Goal: Task Accomplishment & Management: Complete application form

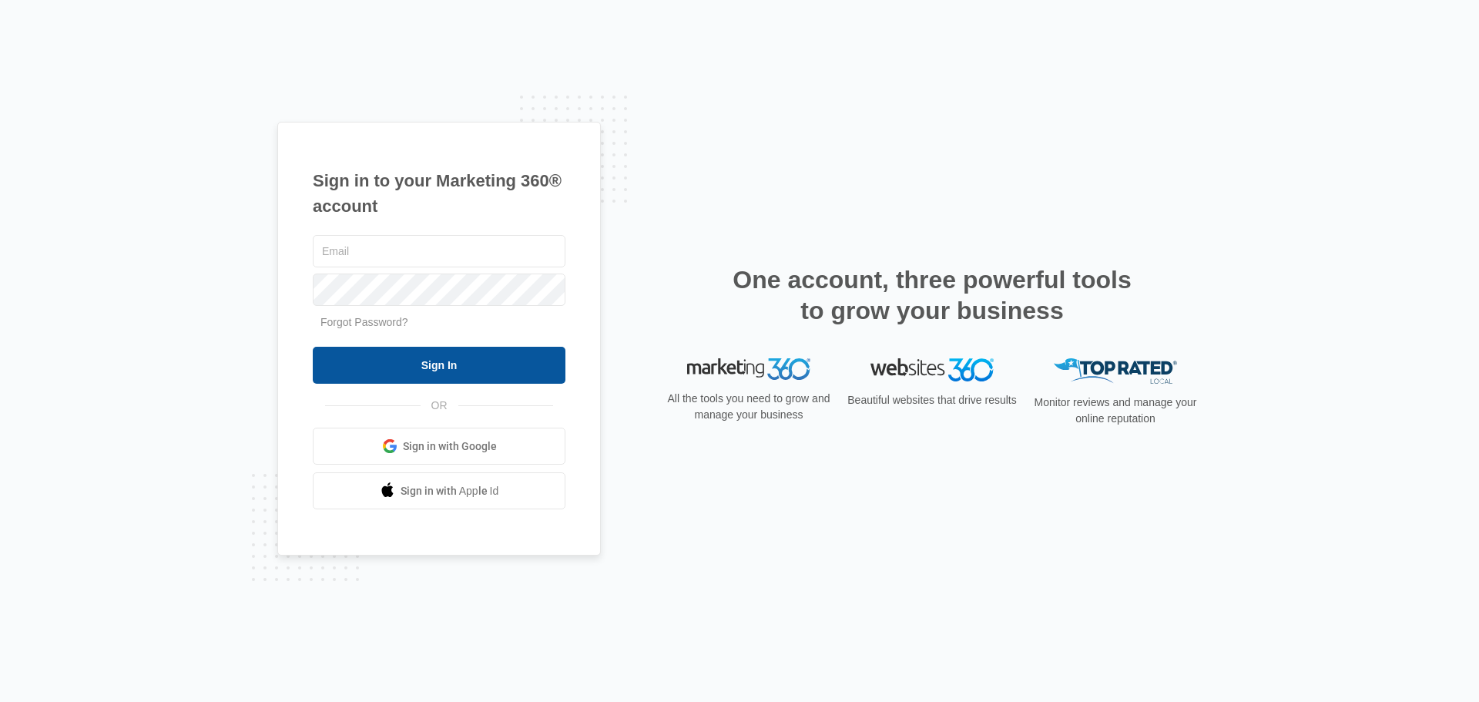
type input "[EMAIL_ADDRESS][DOMAIN_NAME]"
click at [402, 372] on input "Sign In" at bounding box center [439, 365] width 253 height 37
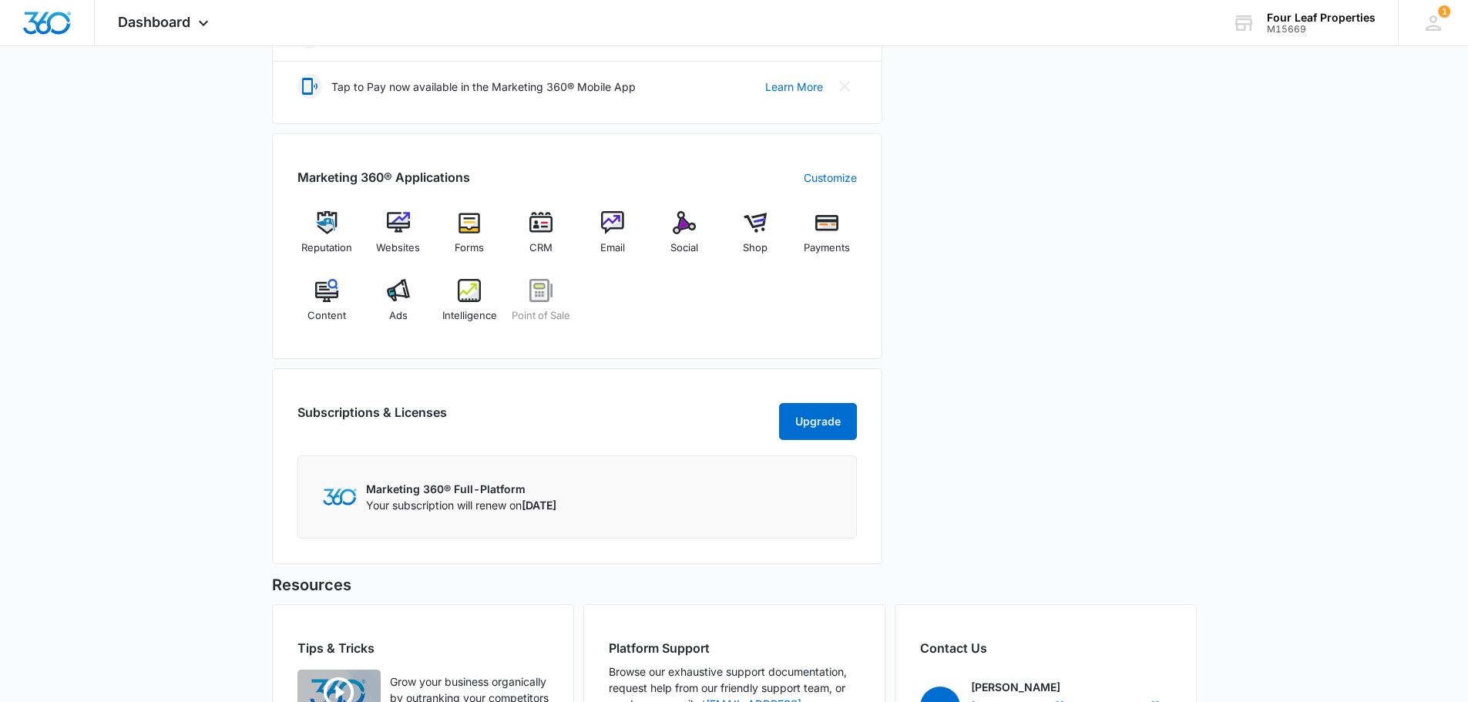
scroll to position [539, 0]
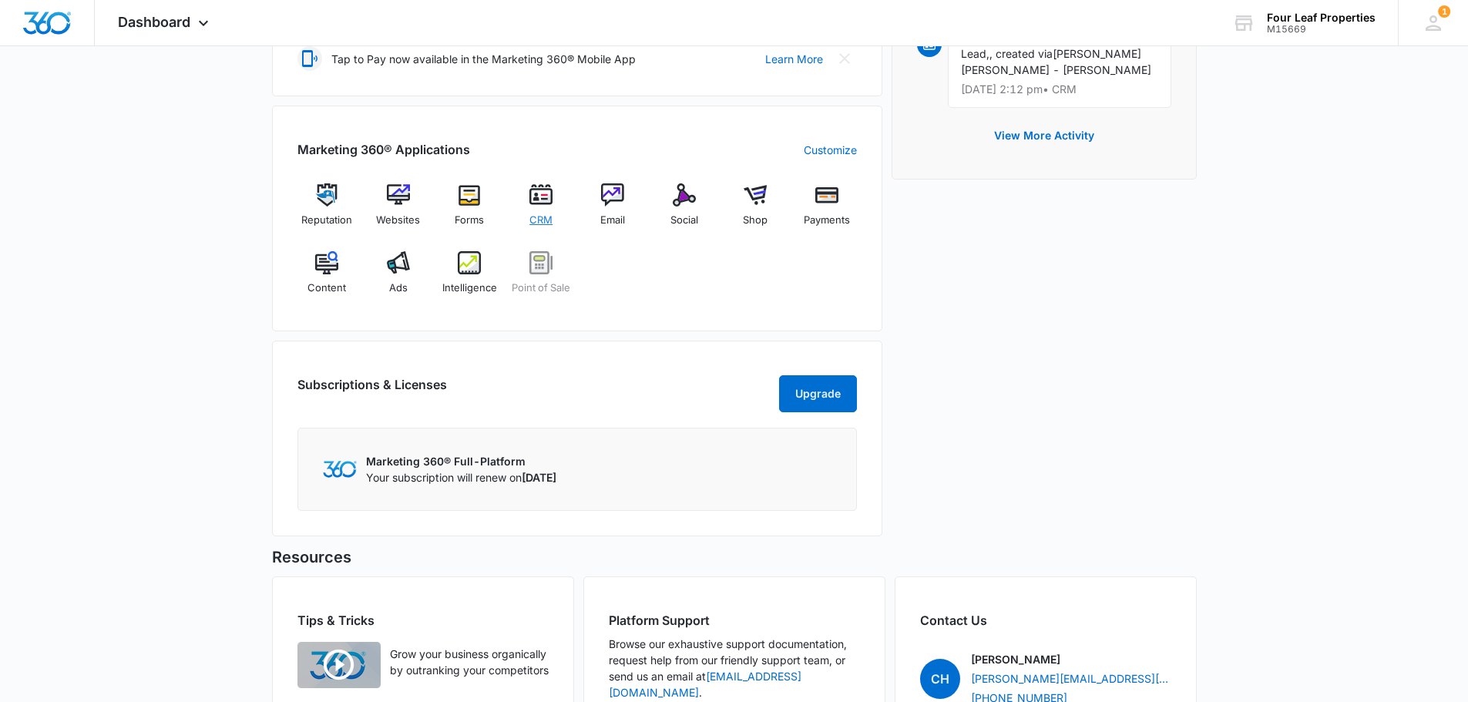
click at [539, 220] on span "CRM" at bounding box center [540, 220] width 23 height 15
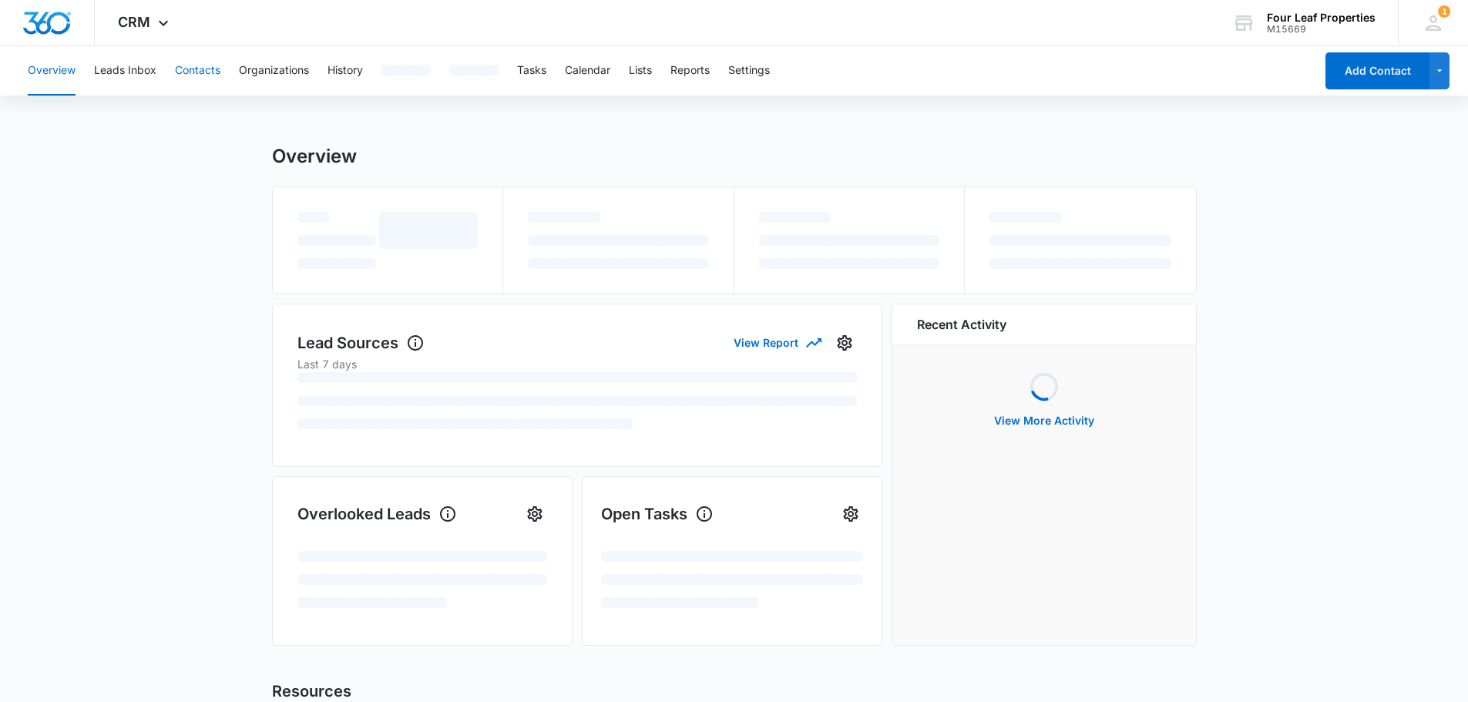
click at [189, 72] on button "Contacts" at bounding box center [197, 70] width 45 height 49
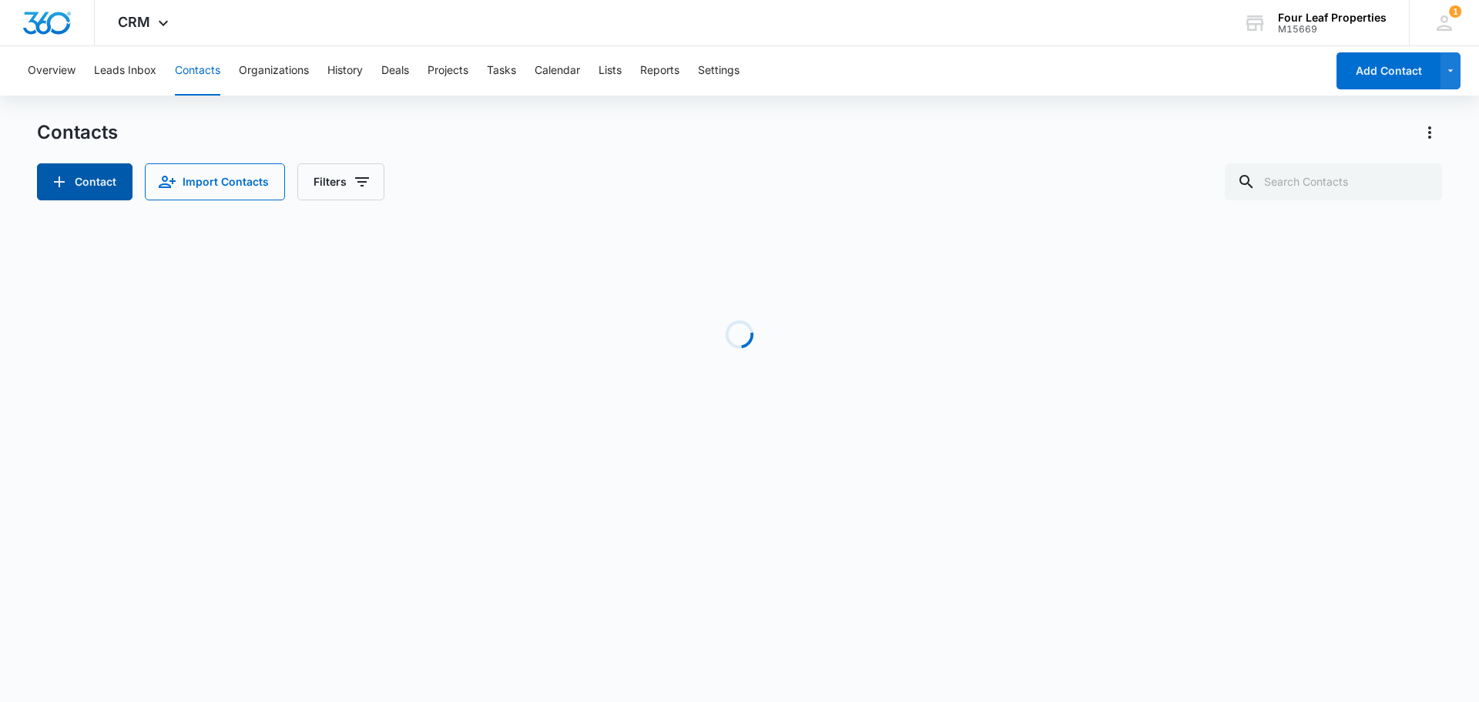
click at [90, 191] on button "Contact" at bounding box center [85, 181] width 96 height 37
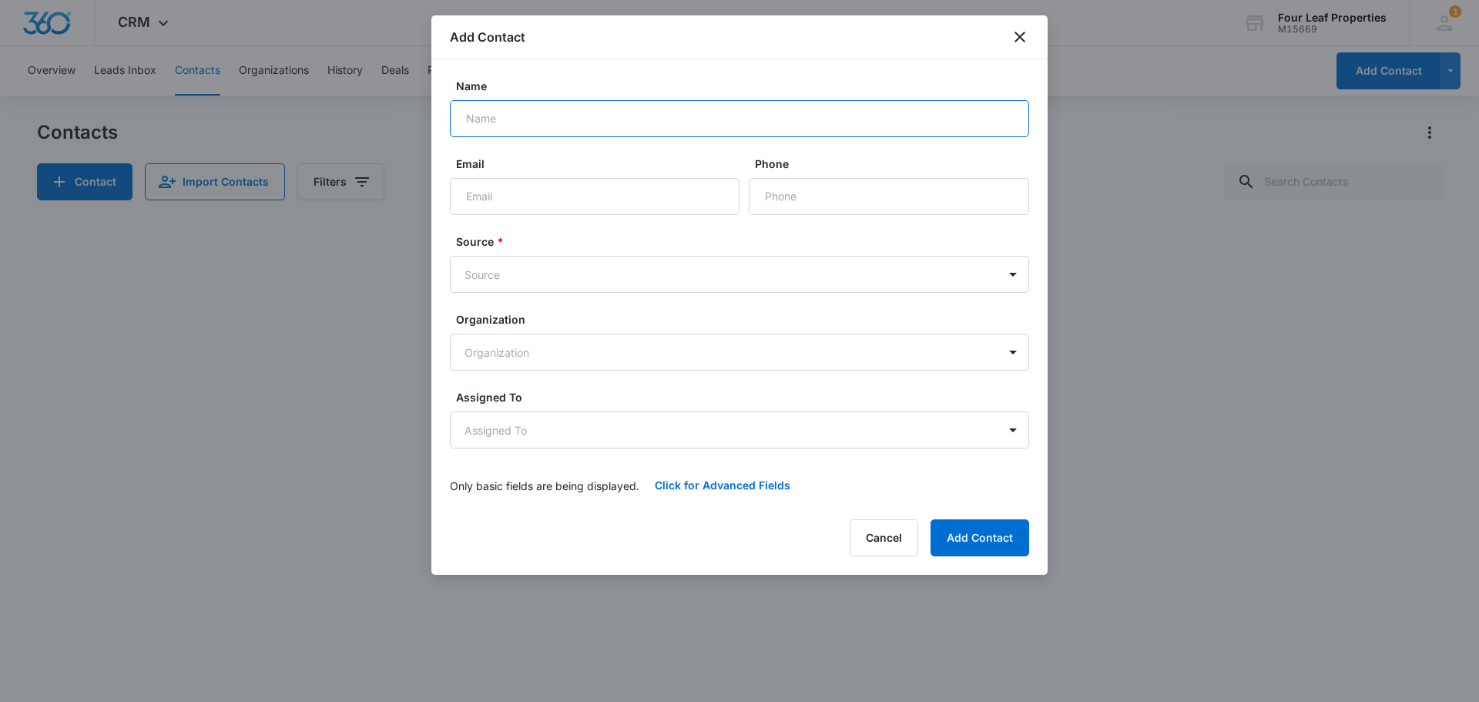
click at [574, 126] on input "Name" at bounding box center [739, 118] width 579 height 37
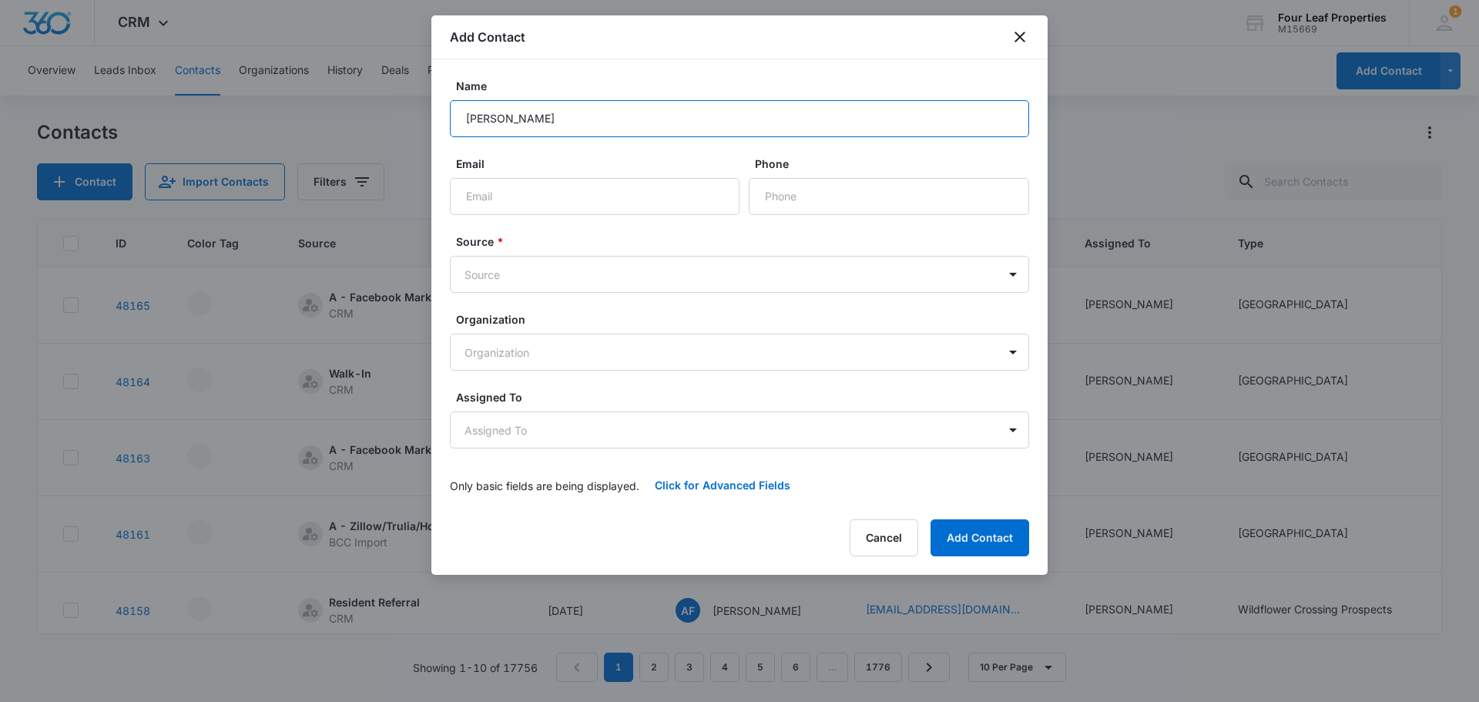
type input "[PERSON_NAME]"
click at [816, 203] on input "Phone" at bounding box center [889, 196] width 280 height 37
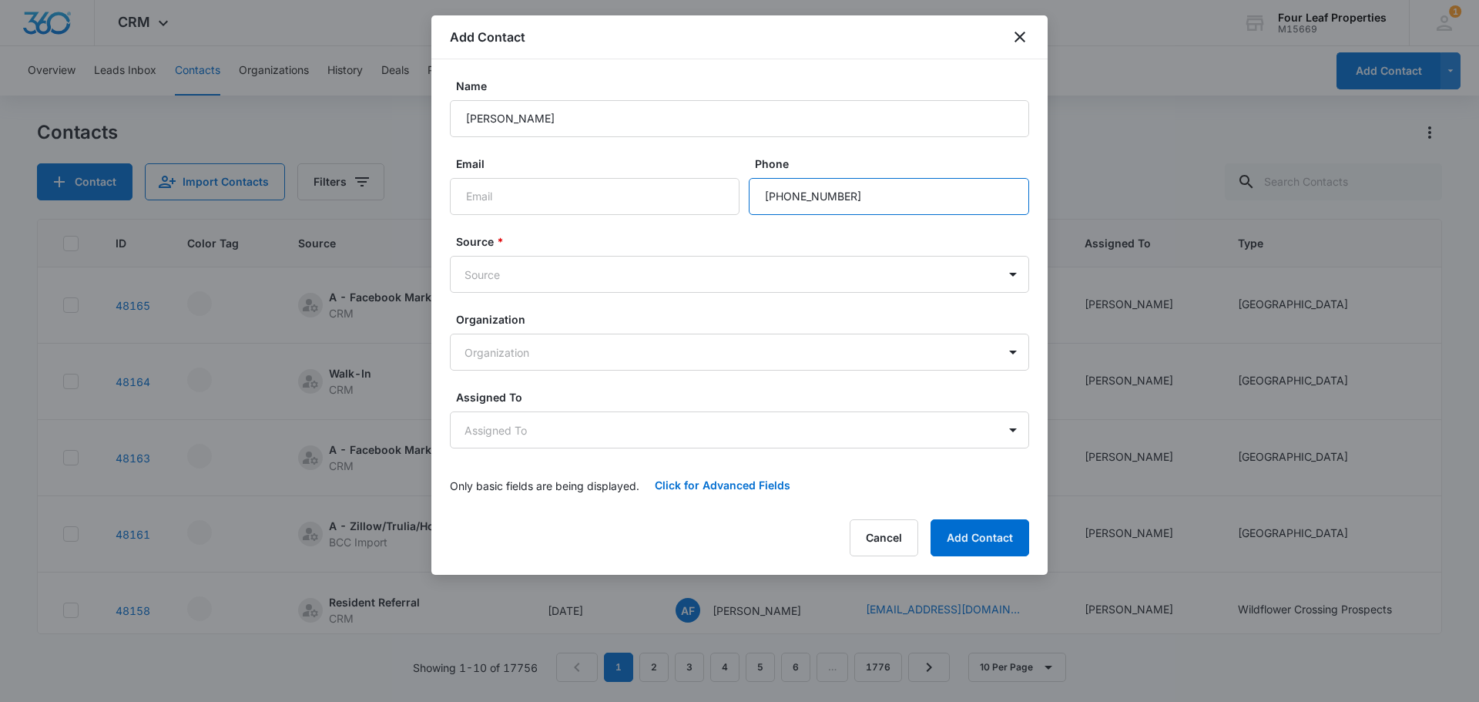
type input "[PHONE_NUMBER]"
click at [542, 198] on input "Email" at bounding box center [595, 196] width 290 height 37
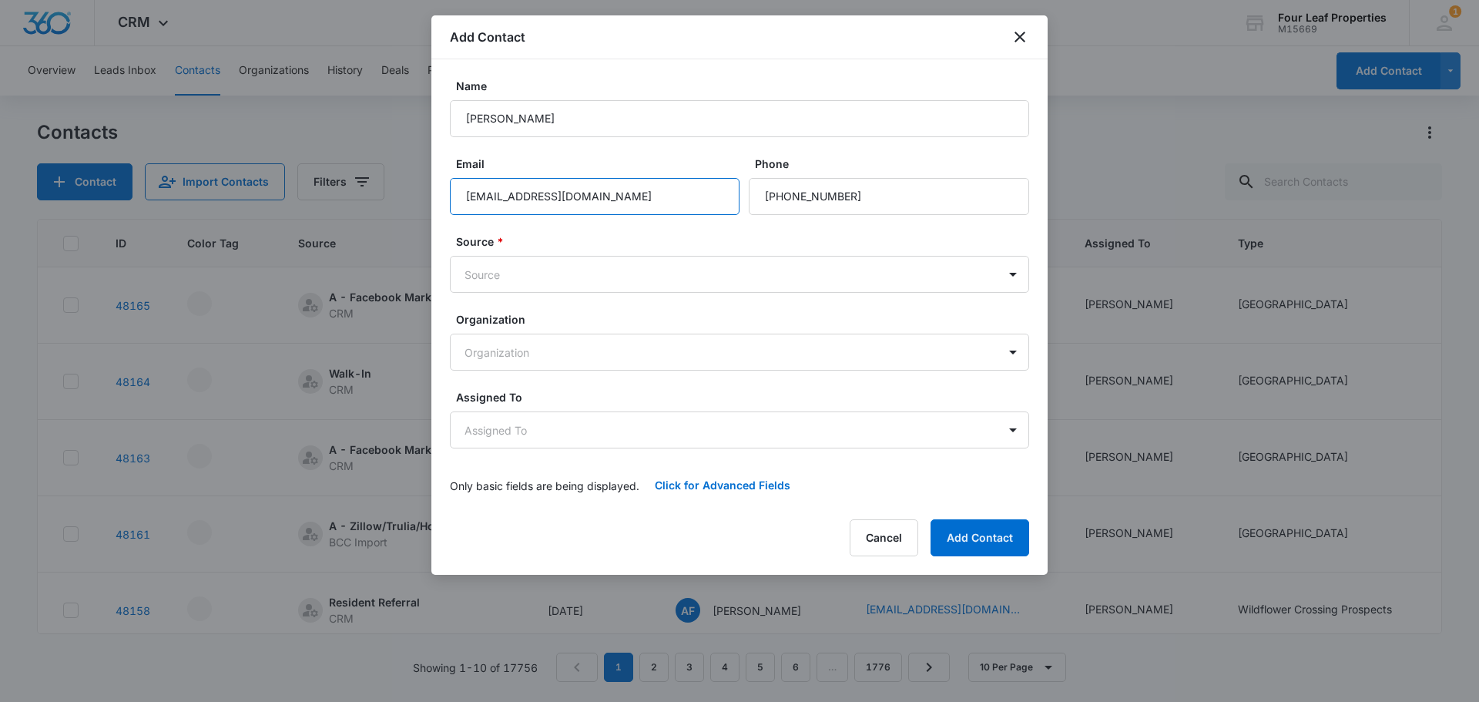
type input "[EMAIL_ADDRESS][DOMAIN_NAME]"
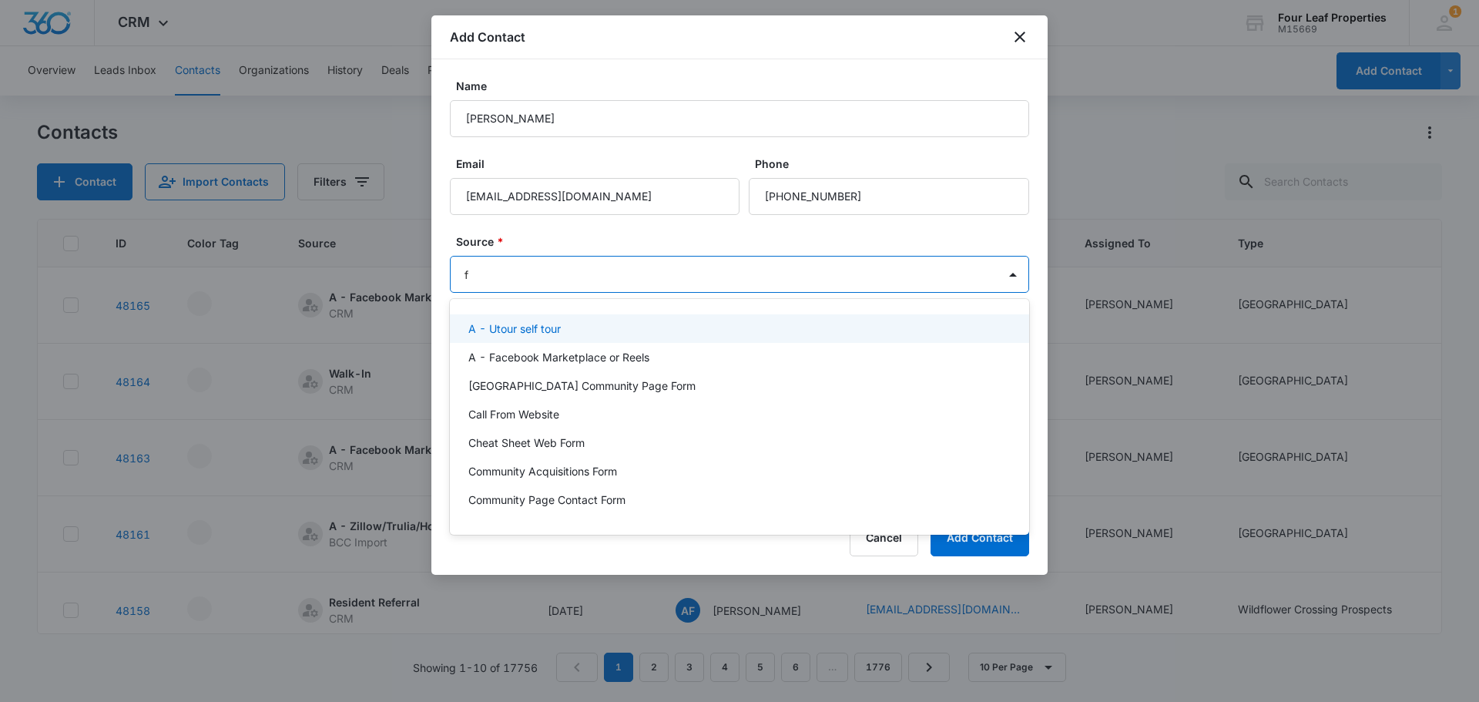
type input "fa"
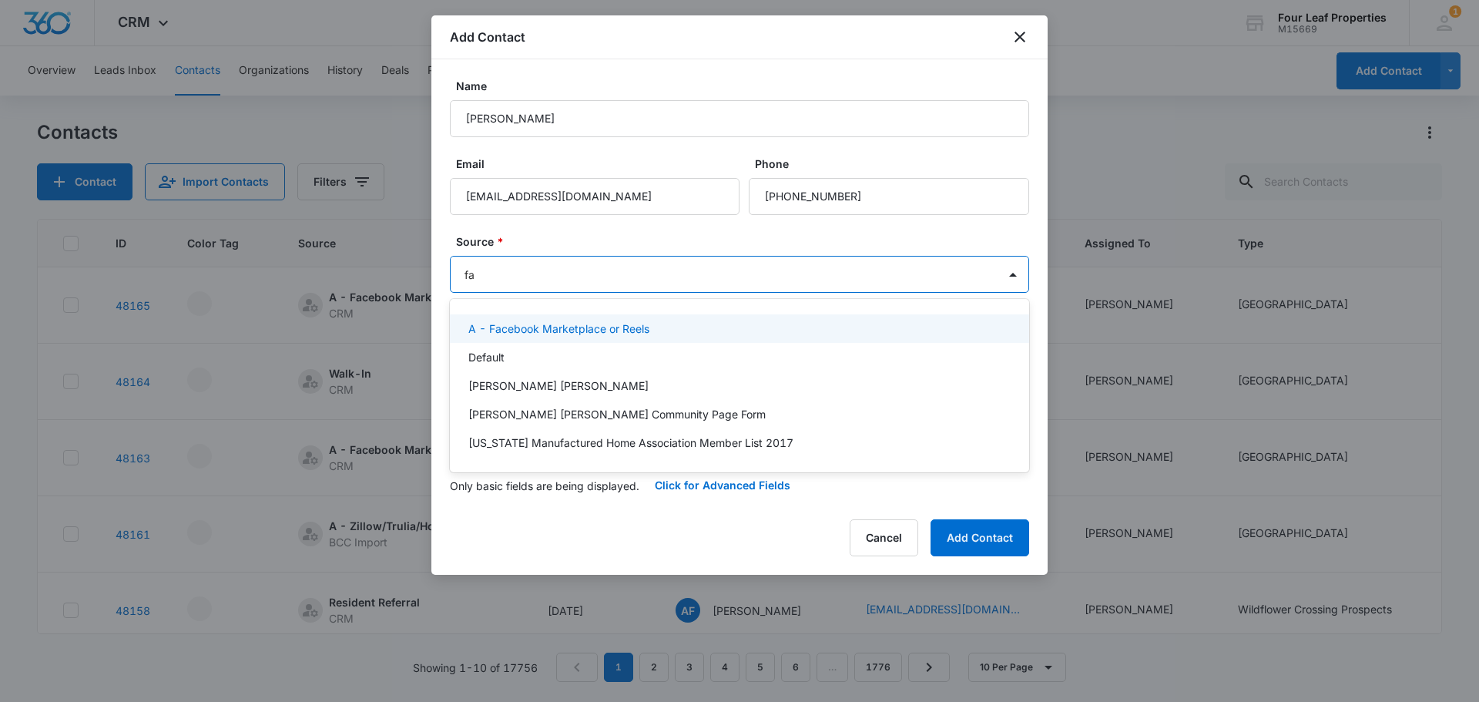
click at [536, 324] on p "A - Facebook Marketplace or Reels" at bounding box center [558, 329] width 181 height 16
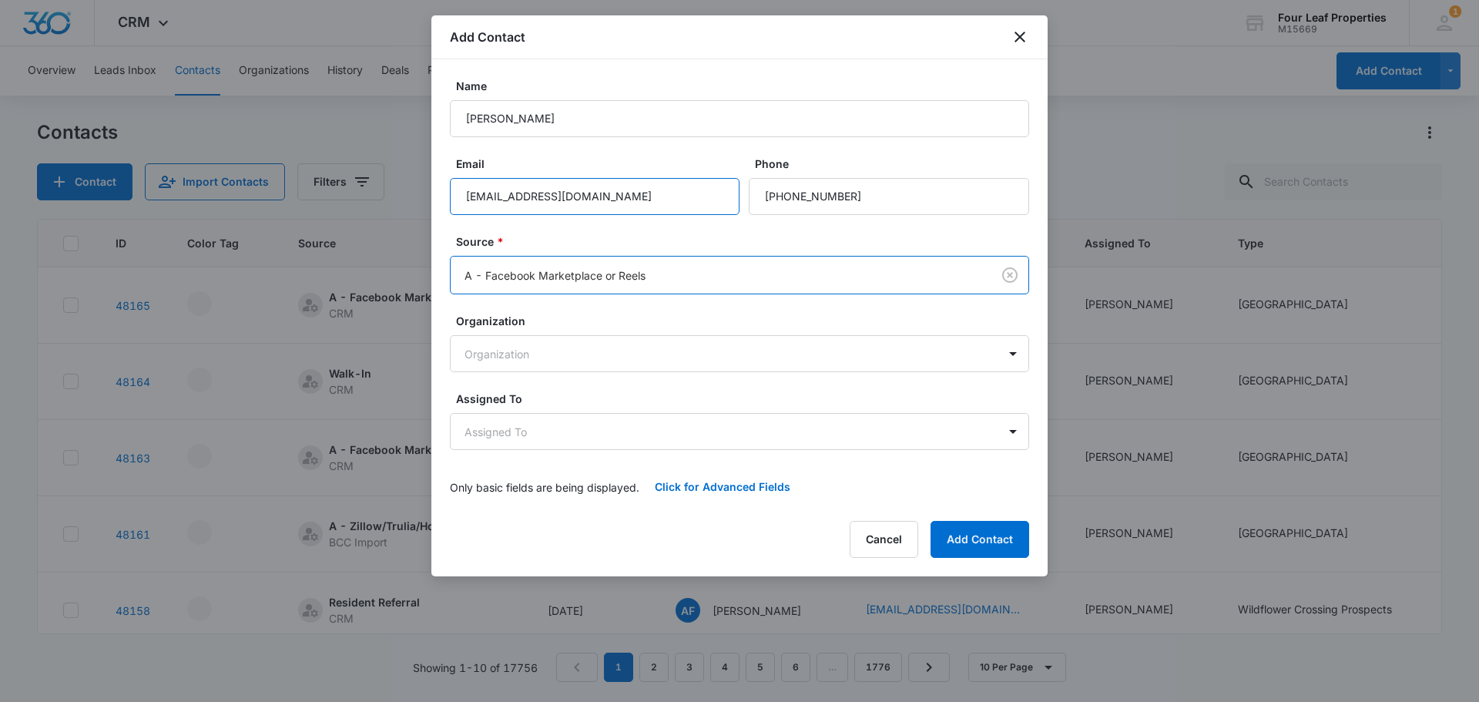
click at [542, 195] on input "[EMAIL_ADDRESS][DOMAIN_NAME]" at bounding box center [595, 196] width 290 height 37
click at [619, 418] on body "CRM Apps Reputation Websites Forms CRM Email Social Shop Payments POS Content A…" at bounding box center [739, 351] width 1479 height 702
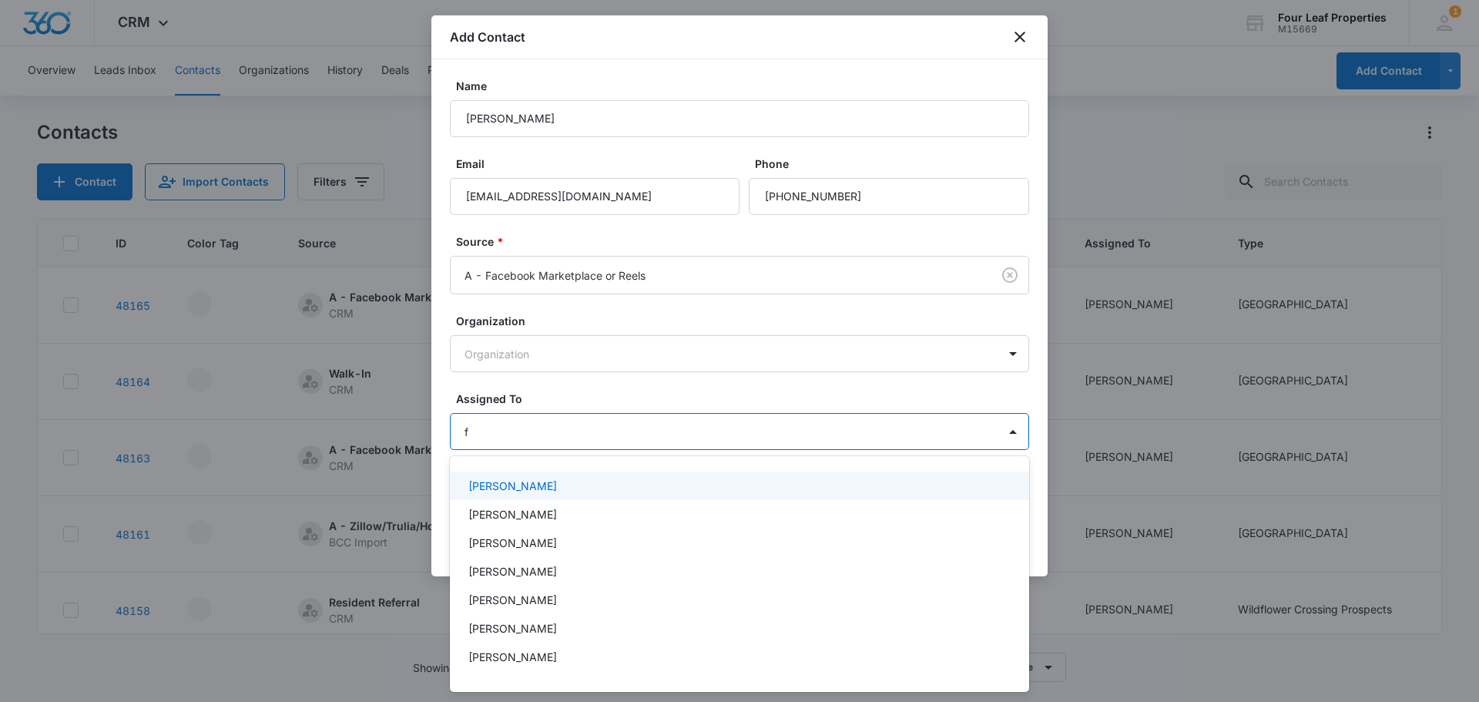
type input "fe"
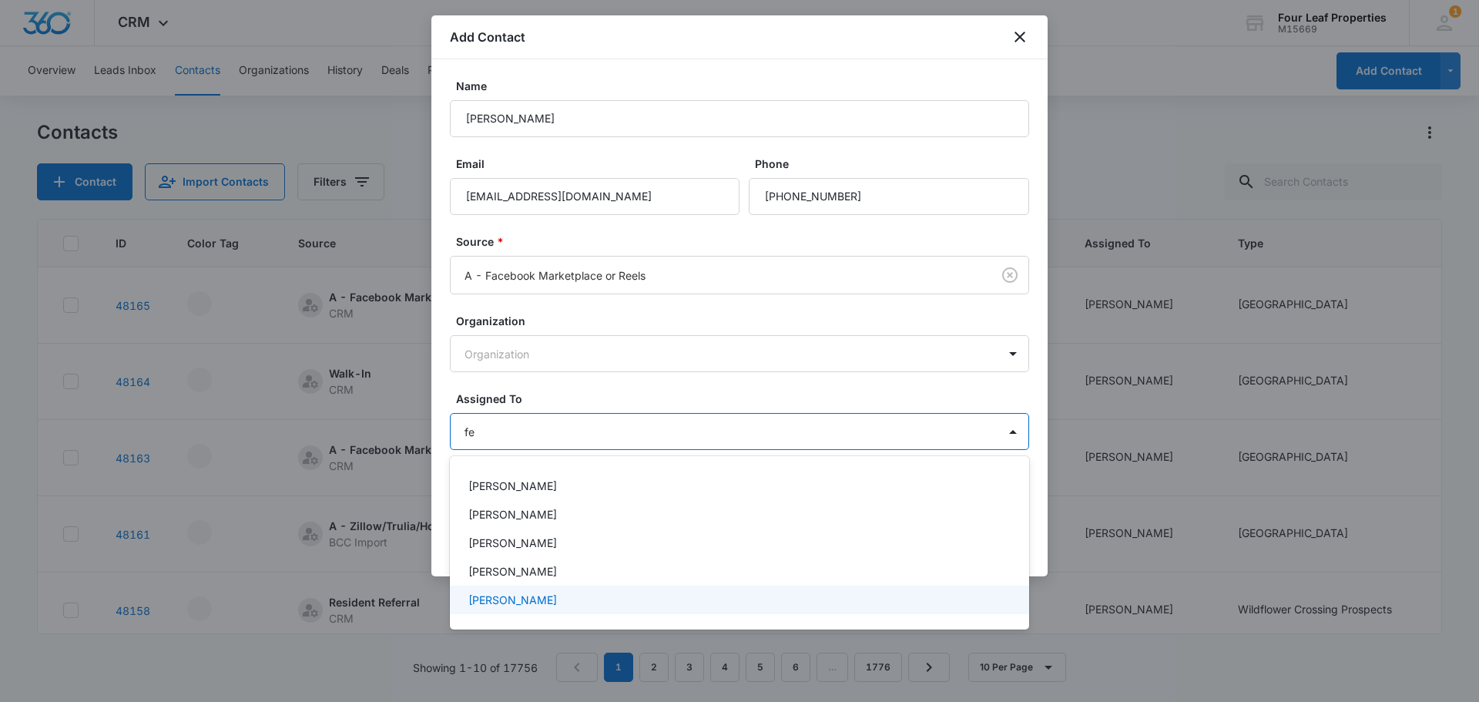
click at [556, 600] on div "[PERSON_NAME]" at bounding box center [737, 600] width 539 height 16
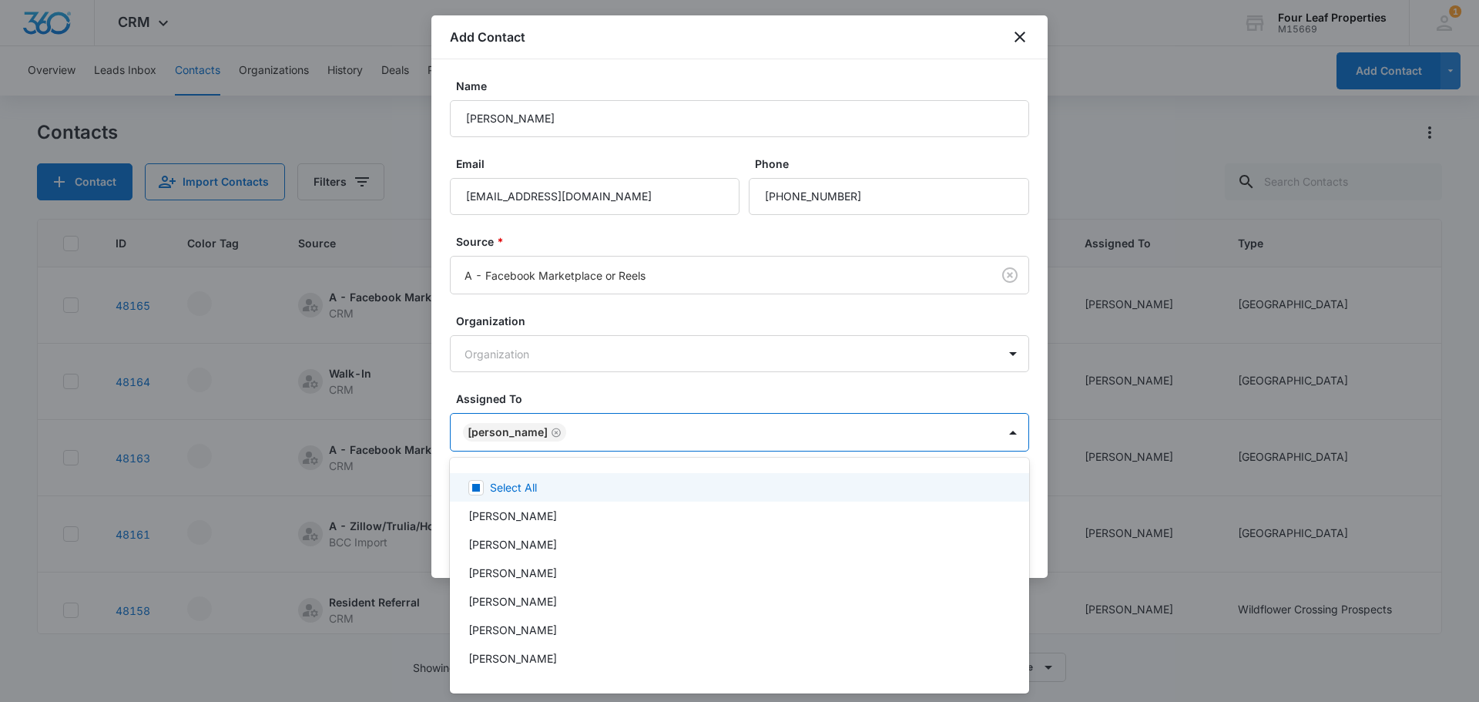
click at [594, 384] on div at bounding box center [739, 351] width 1479 height 702
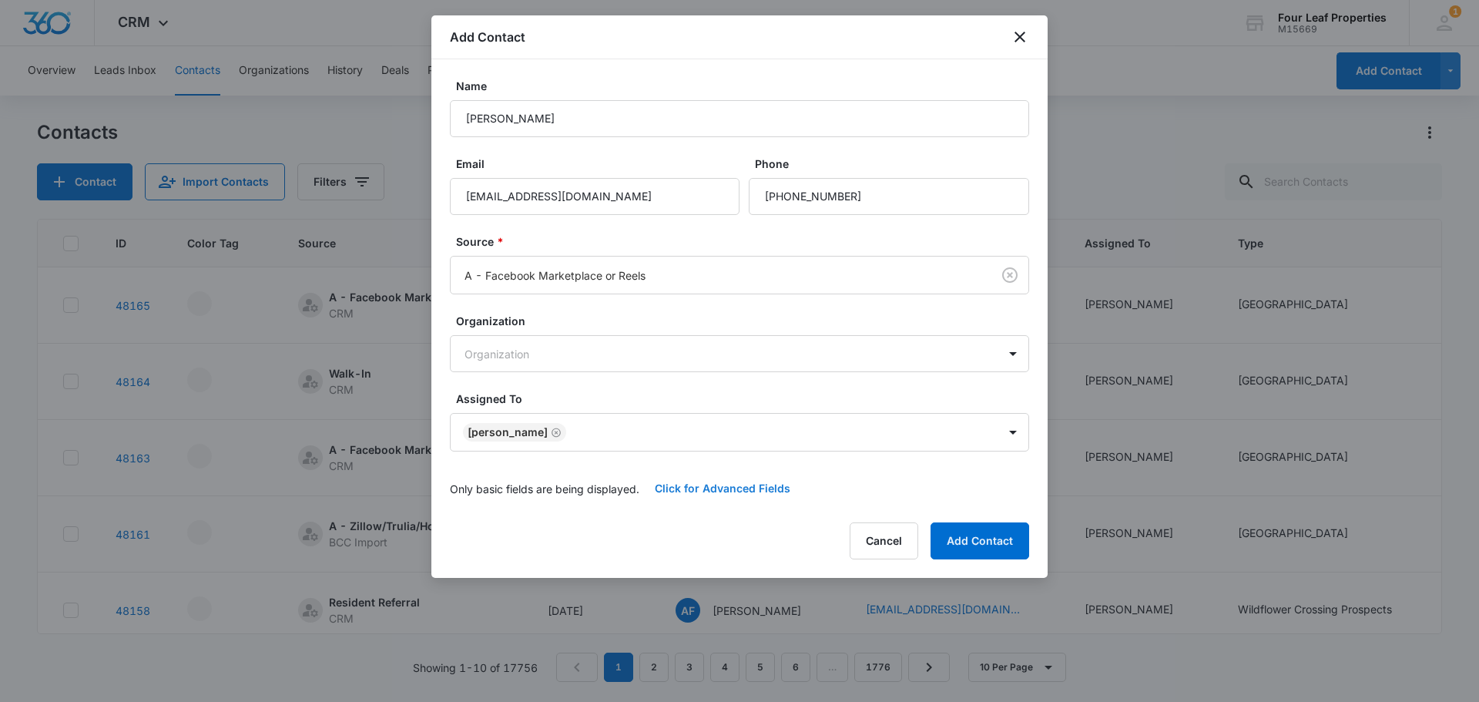
click at [682, 488] on button "Click for Advanced Fields" at bounding box center [723, 488] width 166 height 37
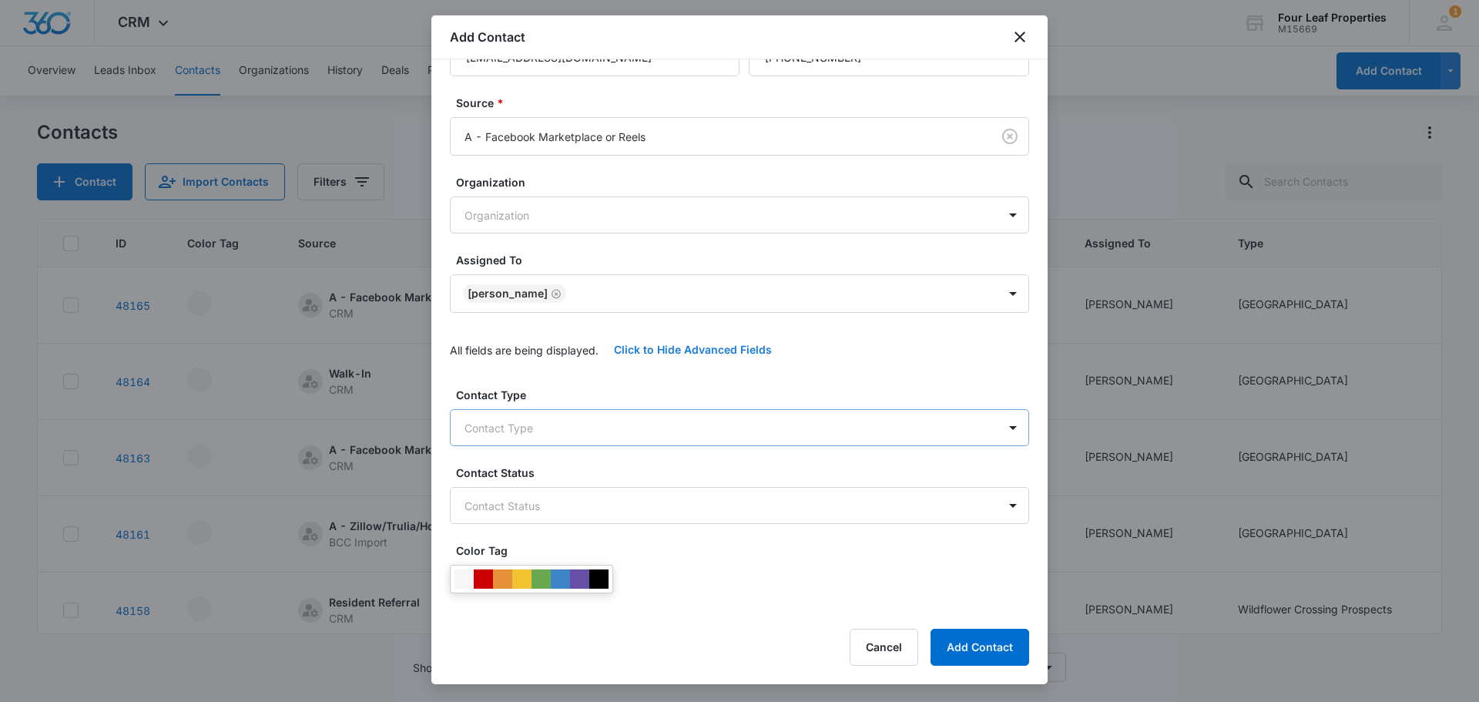
scroll to position [154, 0]
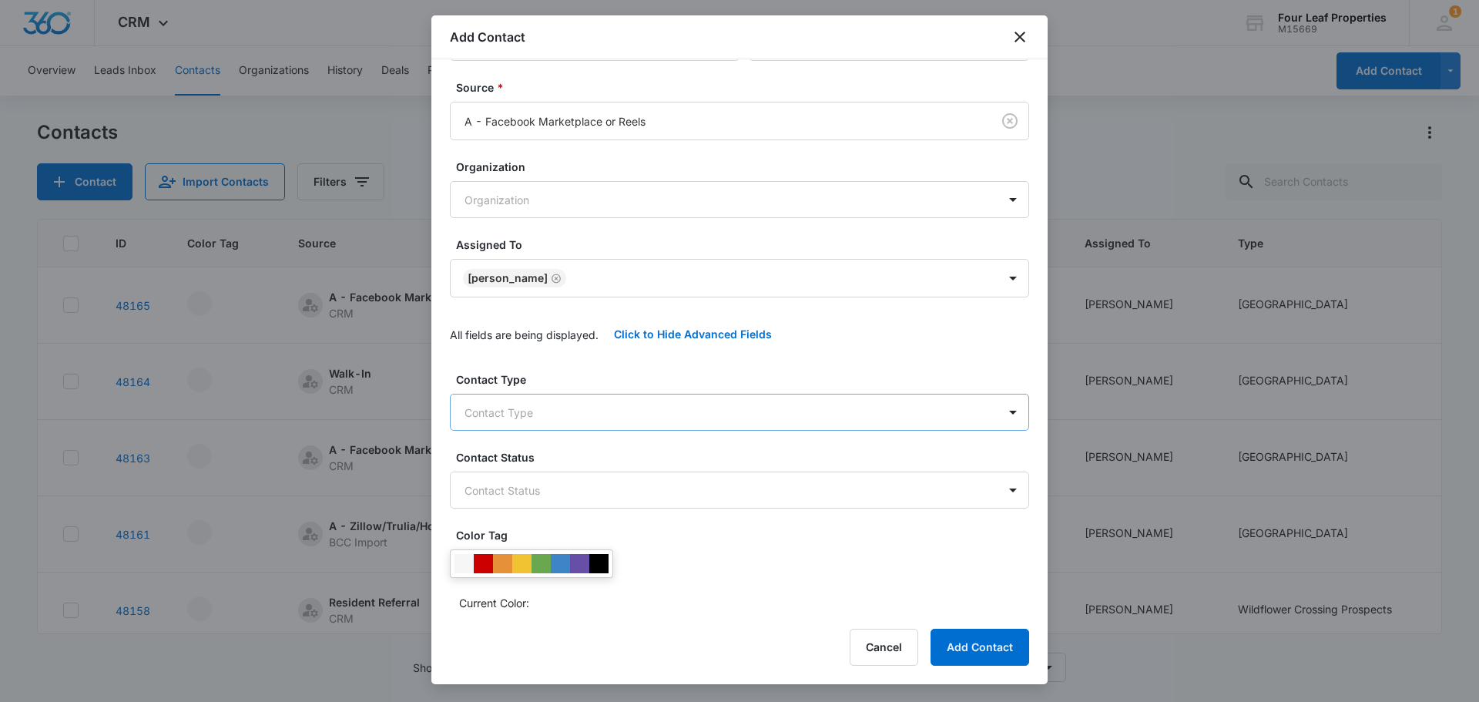
click at [528, 403] on body "CRM Apps Reputation Websites Forms CRM Email Social Shop Payments POS Content A…" at bounding box center [739, 351] width 1479 height 702
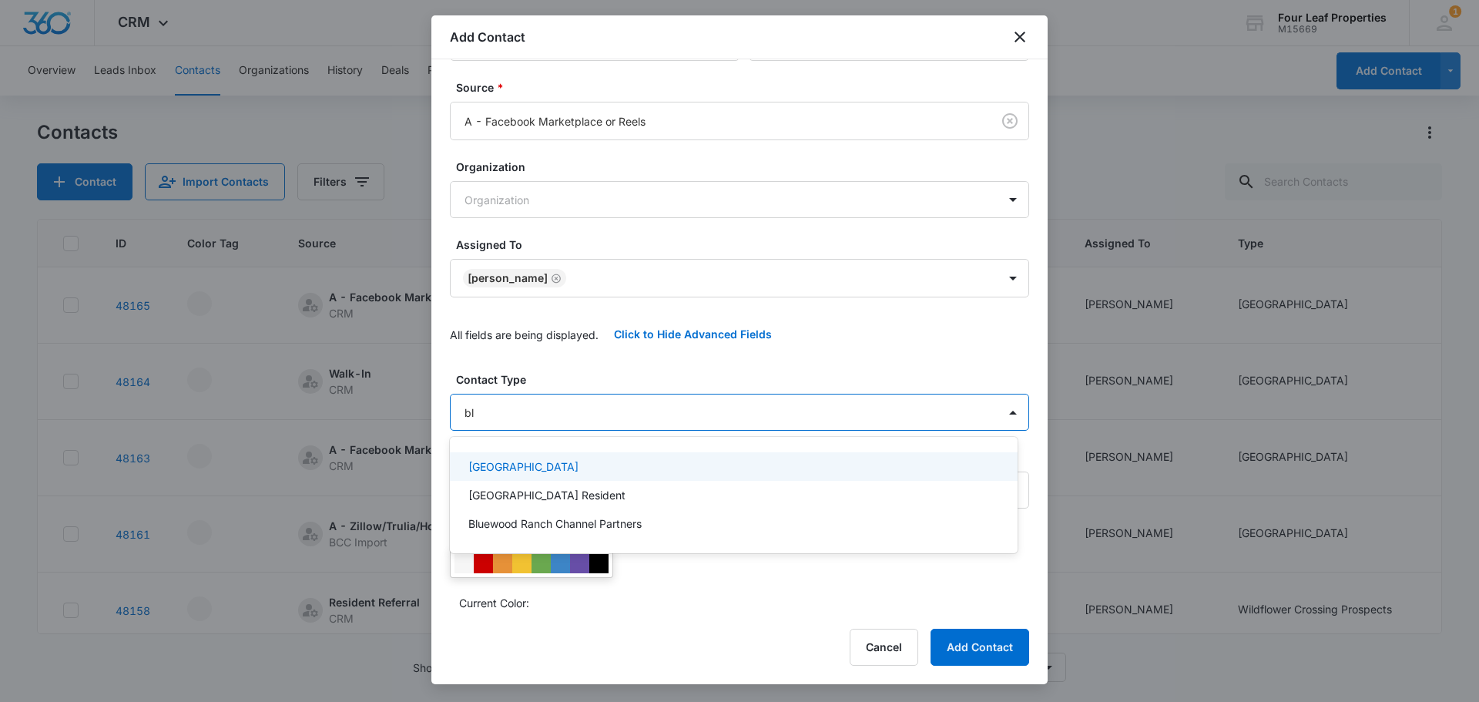
type input "blu"
click at [532, 471] on p "[GEOGRAPHIC_DATA]" at bounding box center [523, 466] width 110 height 16
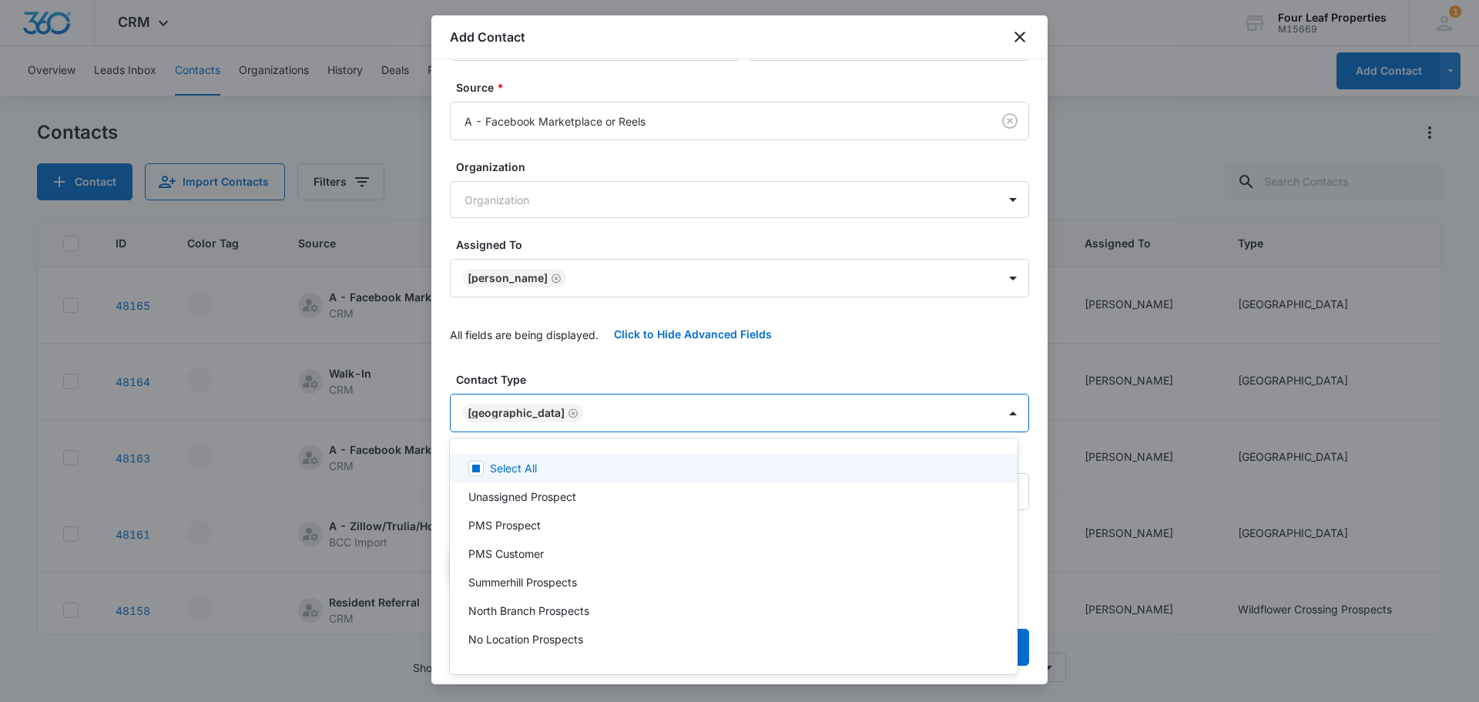
click at [535, 375] on div at bounding box center [739, 351] width 1479 height 702
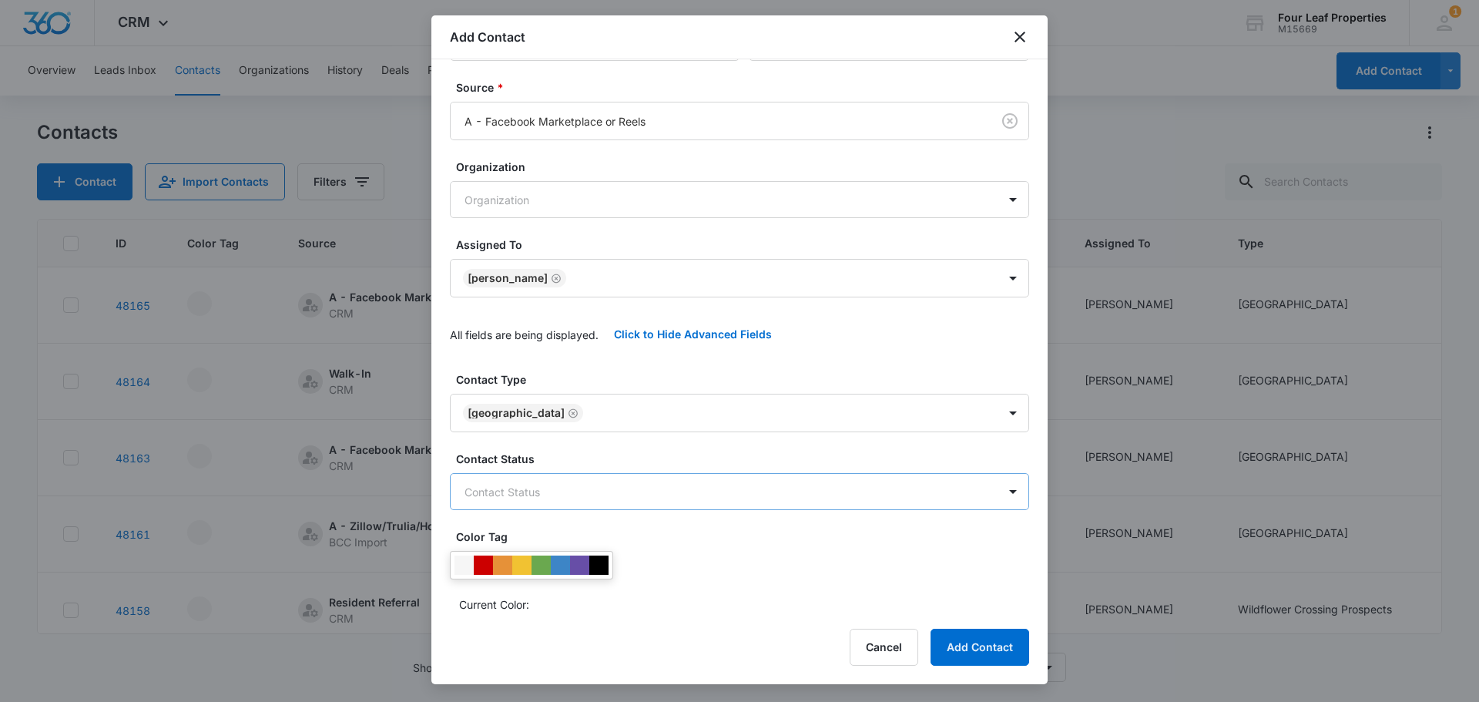
click at [535, 494] on body "CRM Apps Reputation Websites Forms CRM Email Social Shop Payments POS Content A…" at bounding box center [739, 351] width 1479 height 702
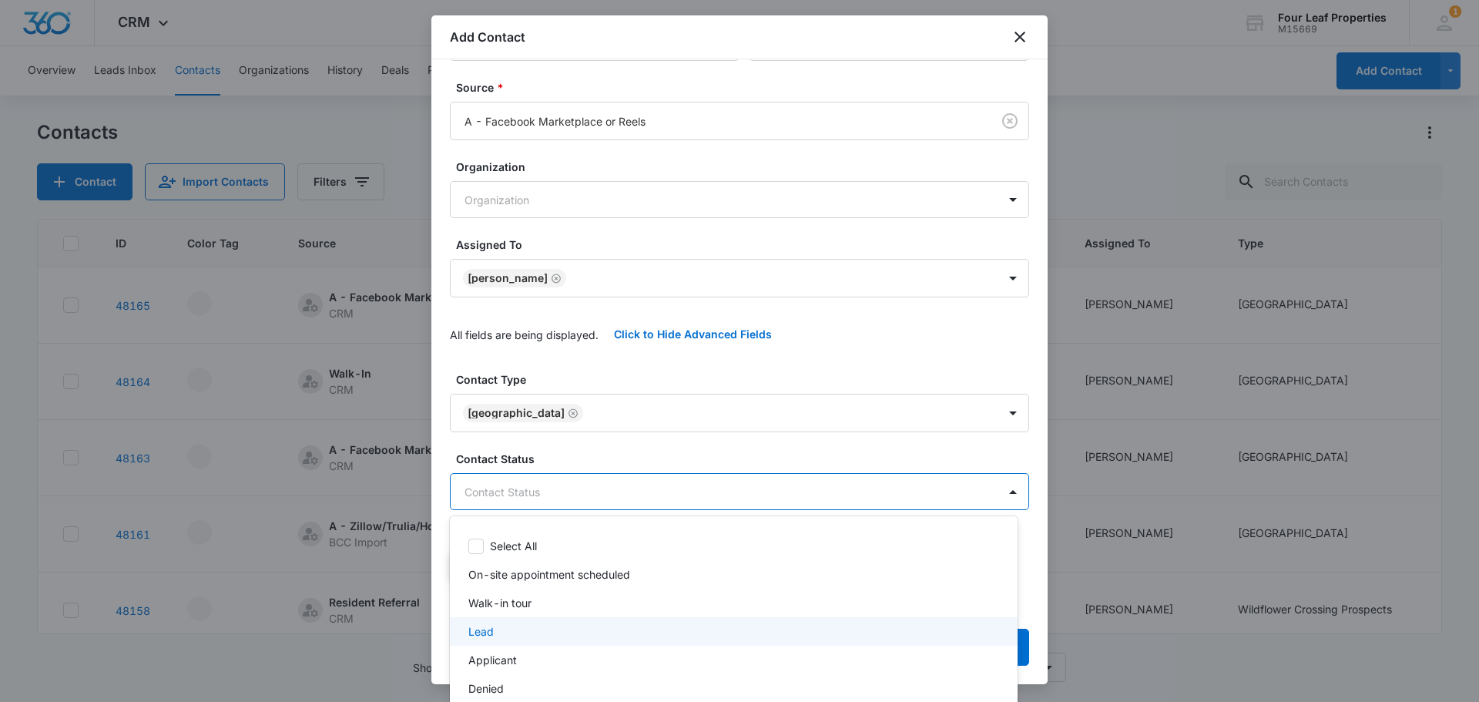
drag, startPoint x: 487, startPoint y: 633, endPoint x: 580, endPoint y: 438, distance: 216.8
click at [488, 633] on p "Lead" at bounding box center [480, 631] width 25 height 16
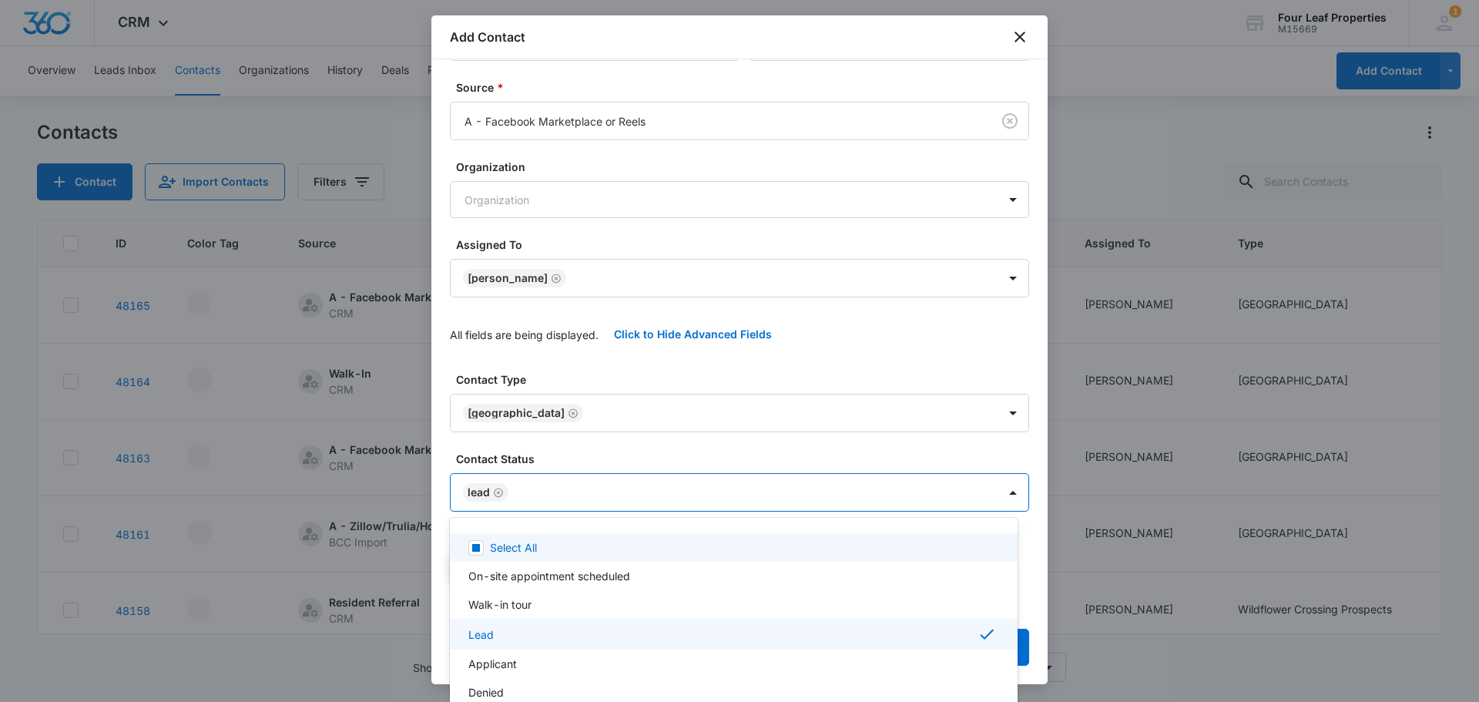
click at [581, 437] on div at bounding box center [739, 351] width 1479 height 702
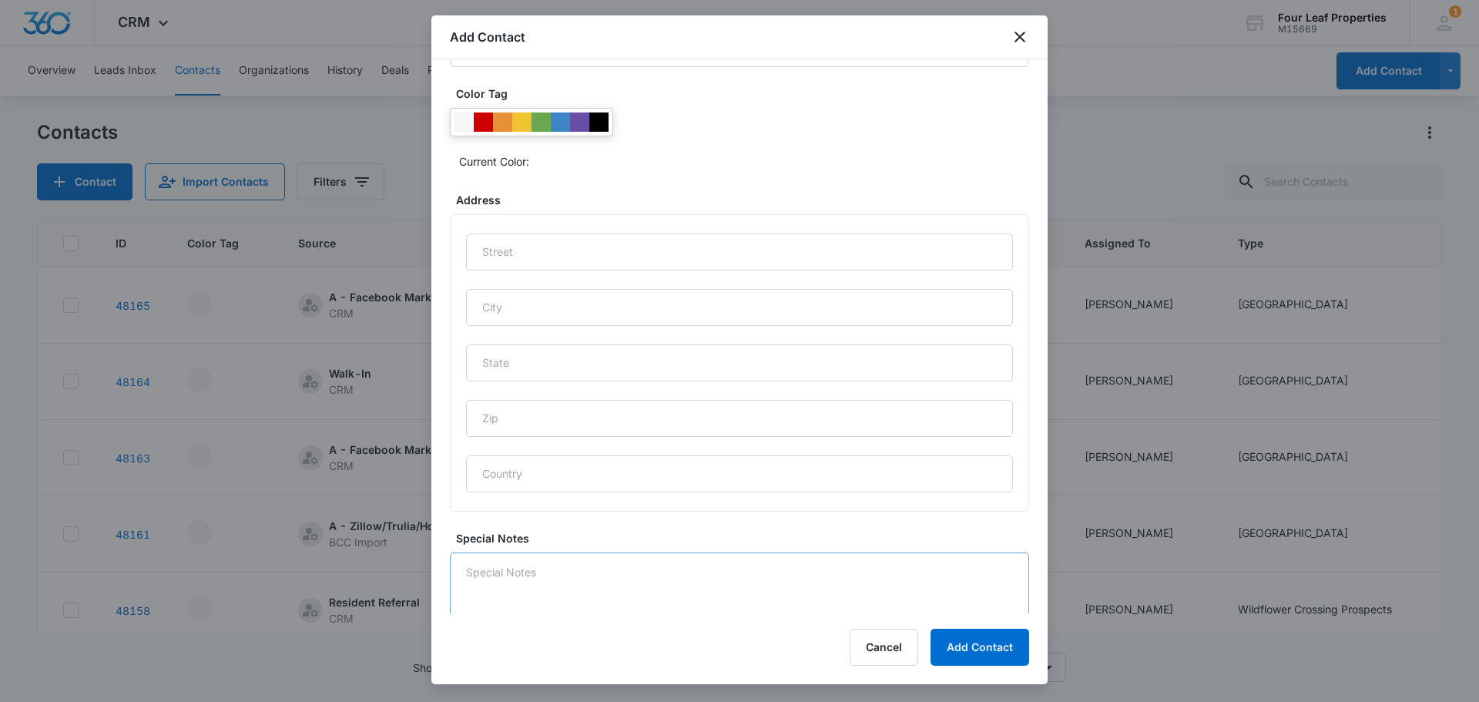
scroll to position [644, 0]
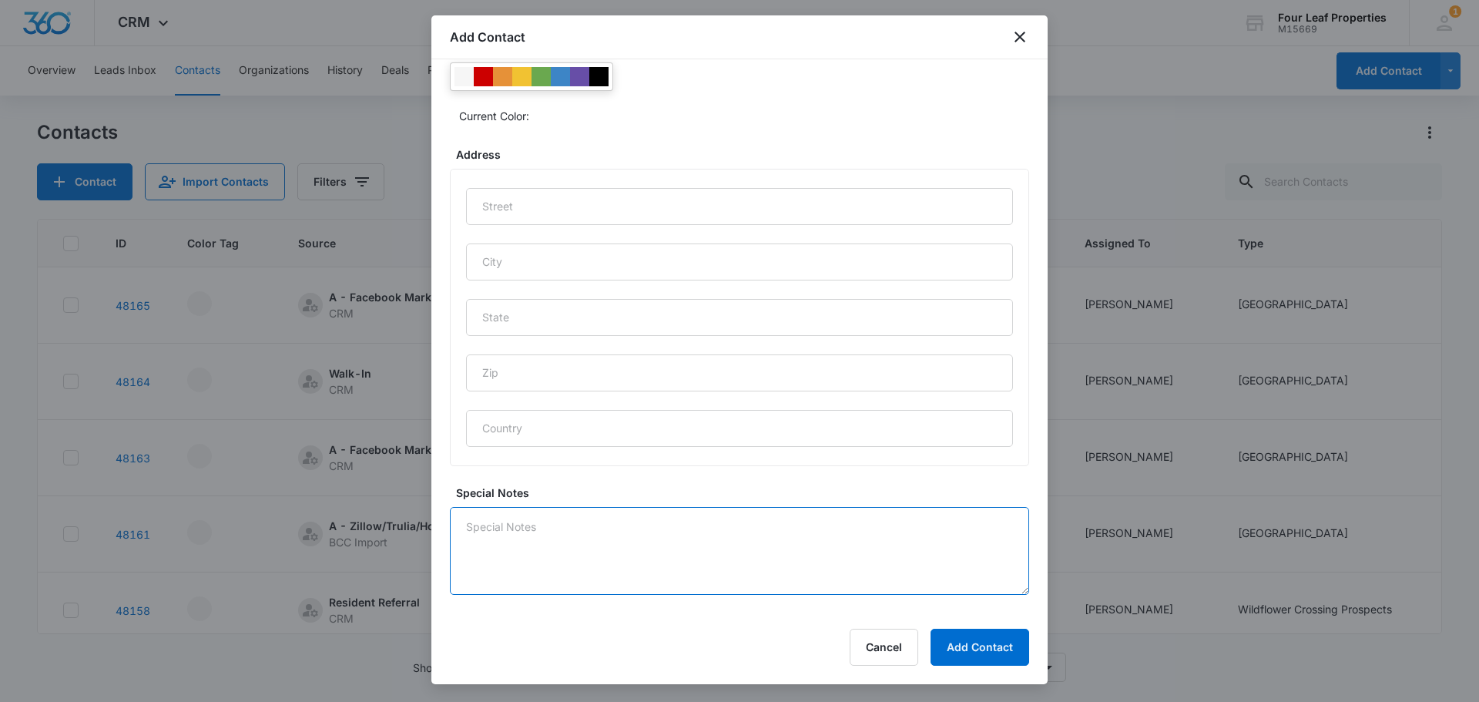
click at [565, 559] on textarea "Special Notes" at bounding box center [739, 551] width 579 height 88
type textarea "Lead 4 bedroom Move in Sept / [DATE] price Son gets in trouble had to change sc…"
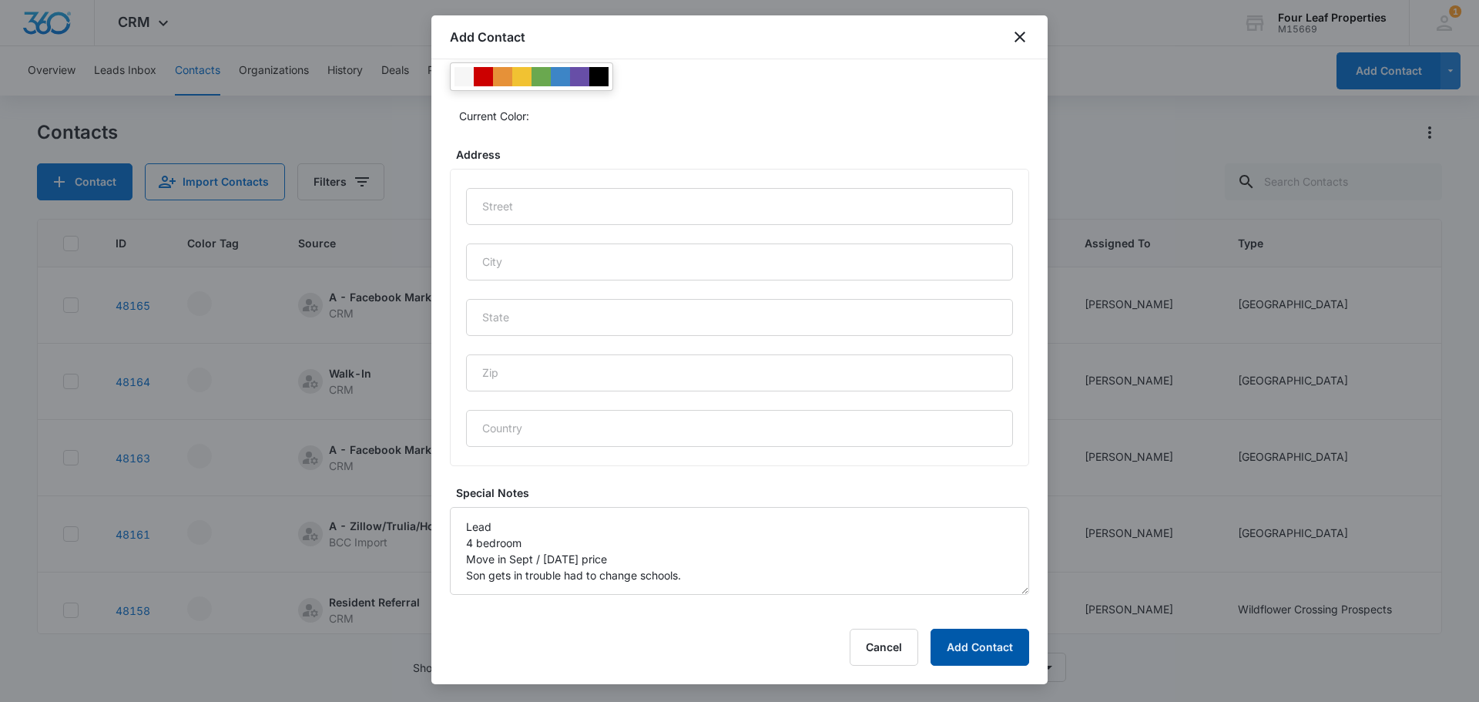
click at [1019, 646] on button "Add Contact" at bounding box center [980, 647] width 99 height 37
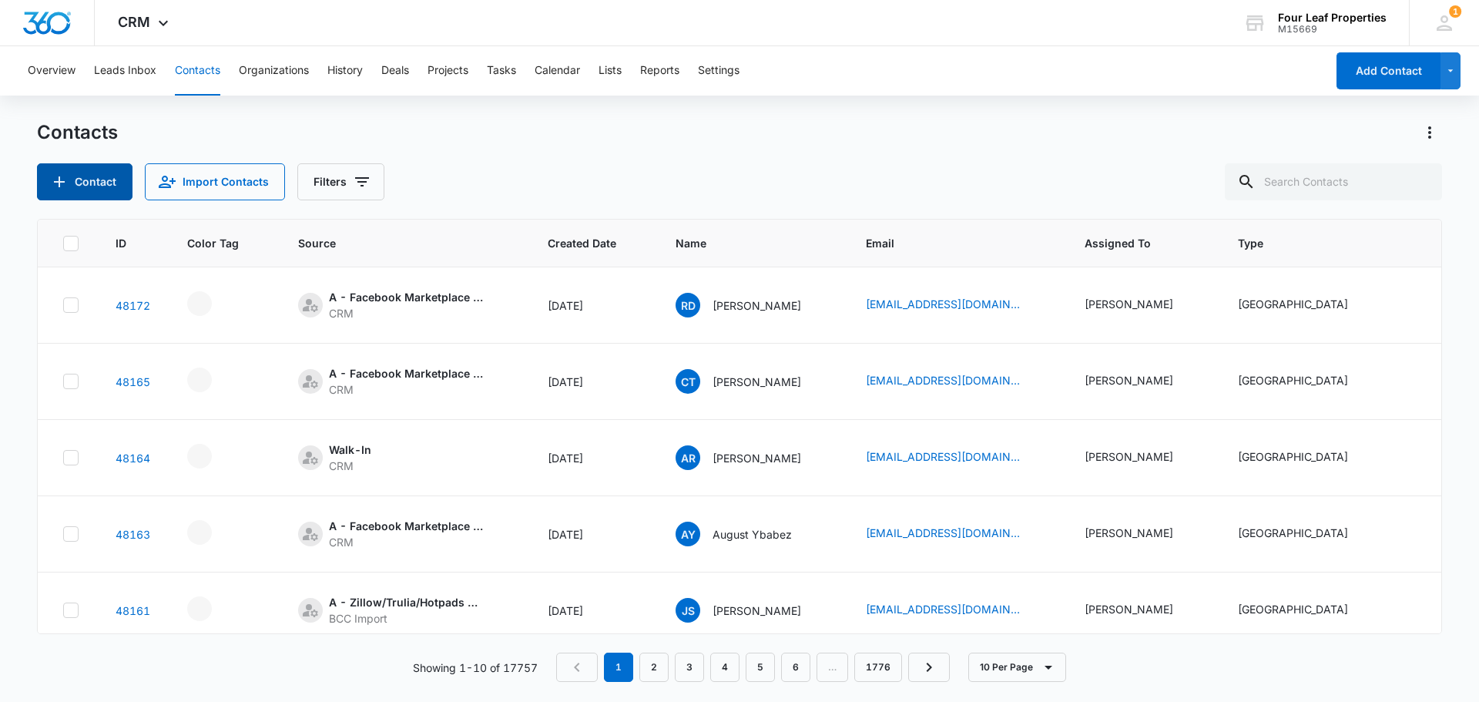
click at [88, 176] on button "Contact" at bounding box center [85, 181] width 96 height 37
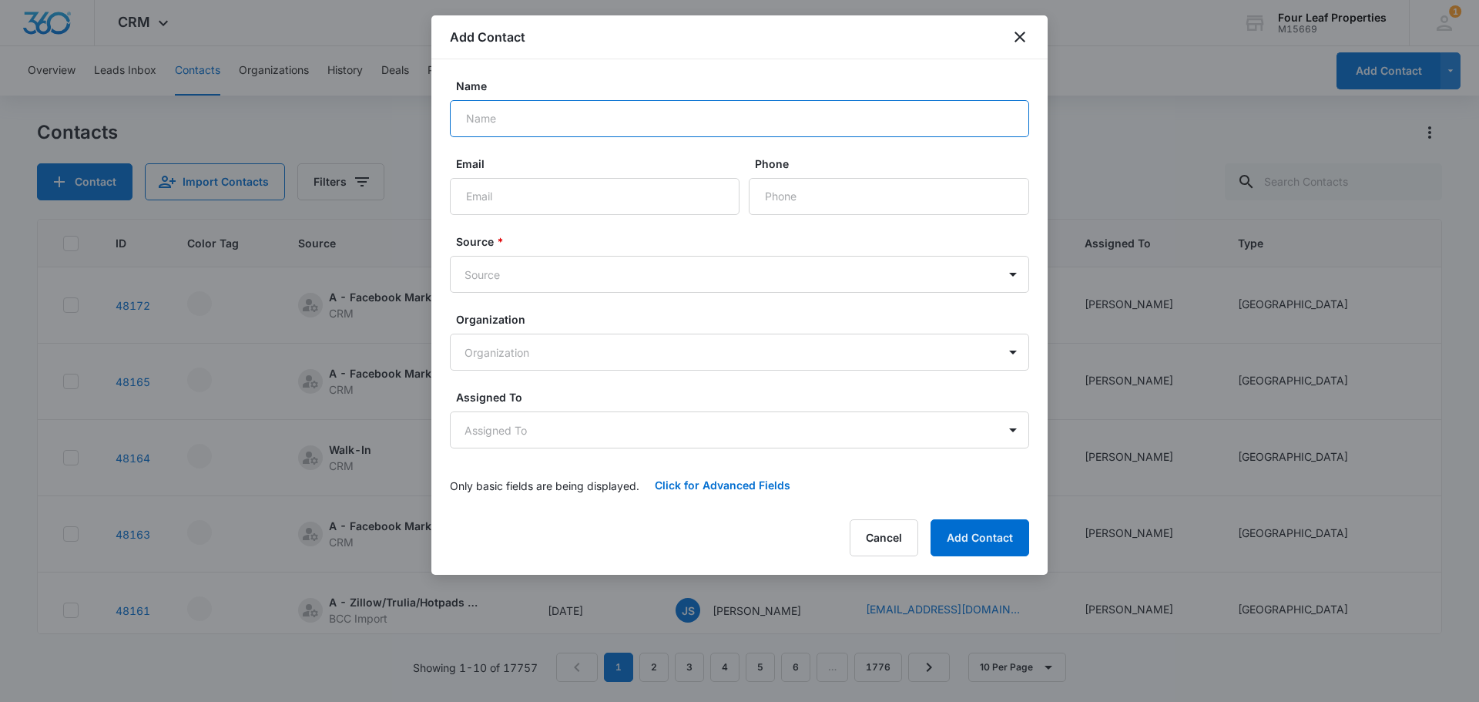
click at [560, 113] on input "Name" at bounding box center [739, 118] width 579 height 37
click at [811, 182] on input "Phone" at bounding box center [889, 196] width 280 height 37
type input "[PHONE_NUMBER]"
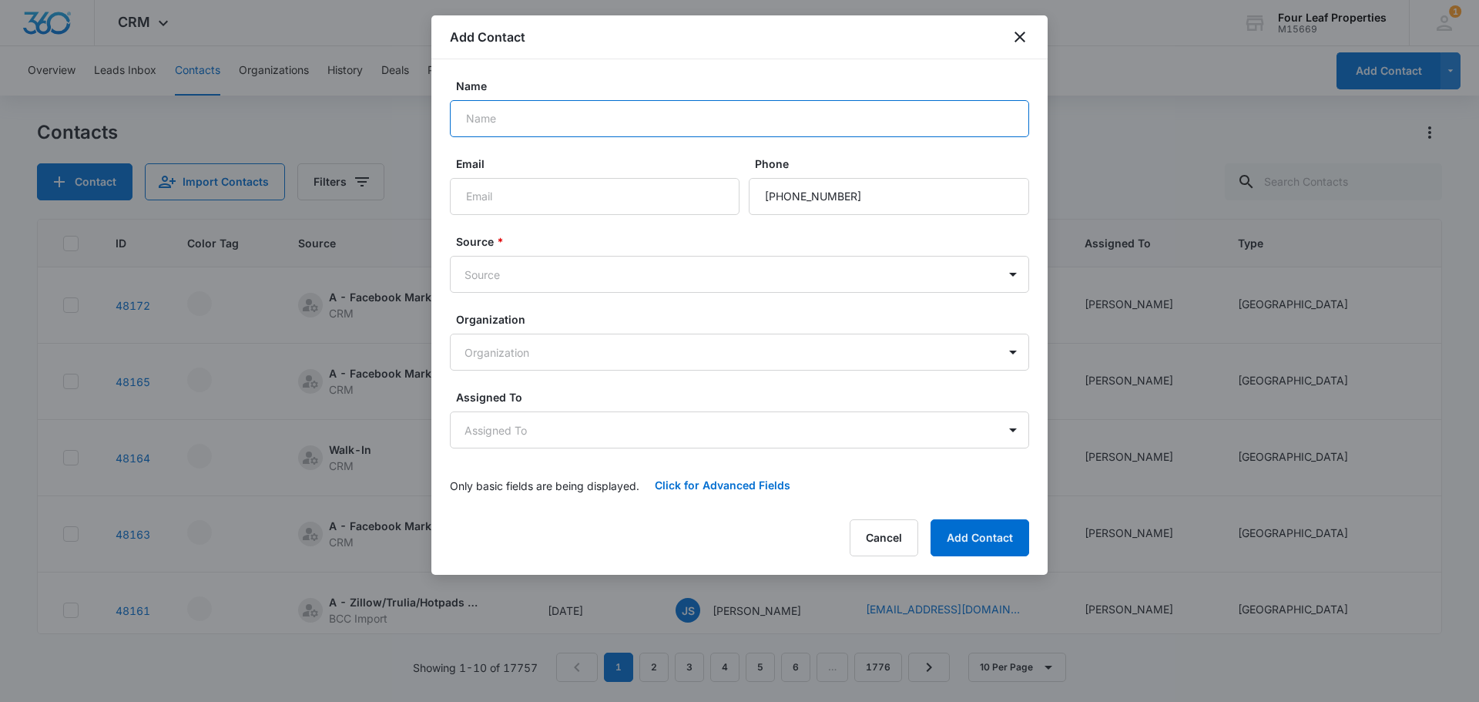
click at [499, 119] on input "Name" at bounding box center [739, 118] width 579 height 37
type input "s"
type input "[PERSON_NAME] Guardjo"
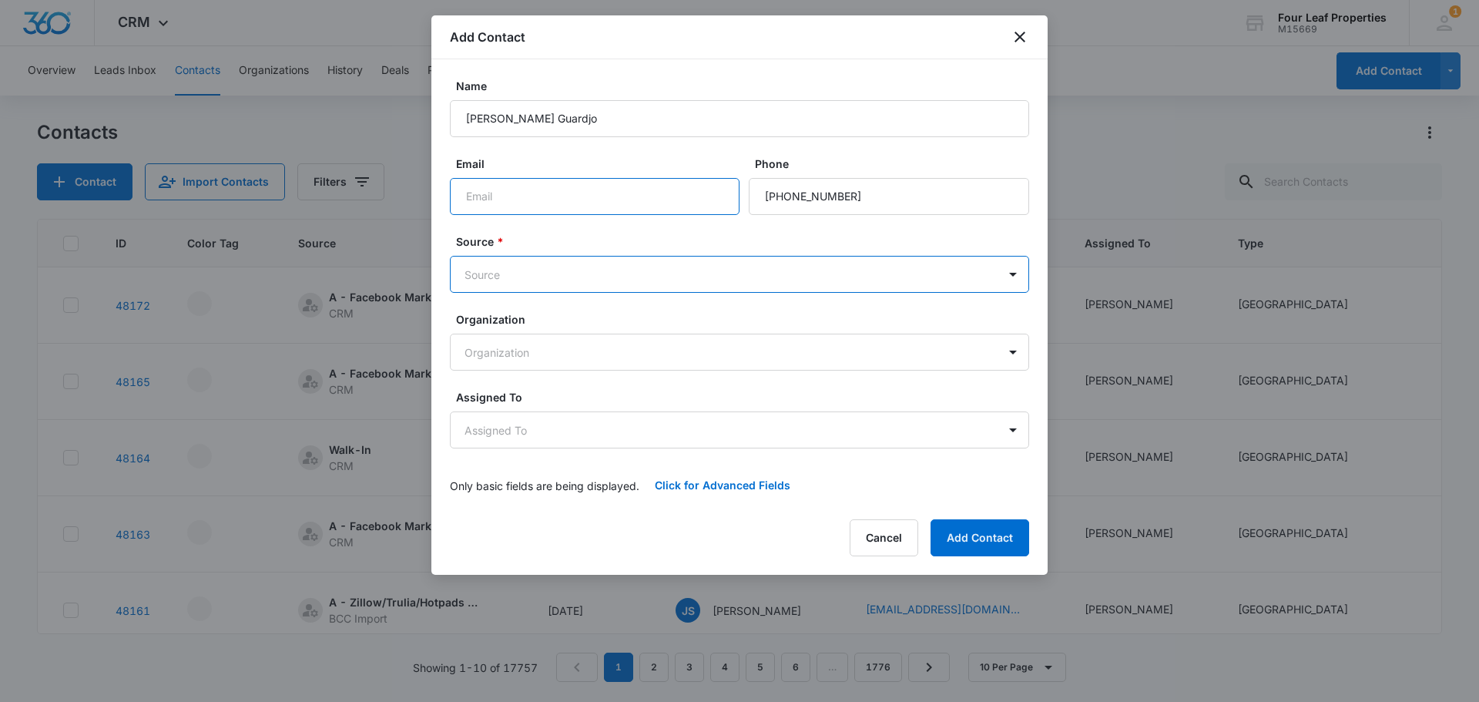
click at [479, 193] on input "Email" at bounding box center [595, 196] width 290 height 37
type input "[EMAIL_ADDRESS][DOMAIN_NAME]"
type input "fa"
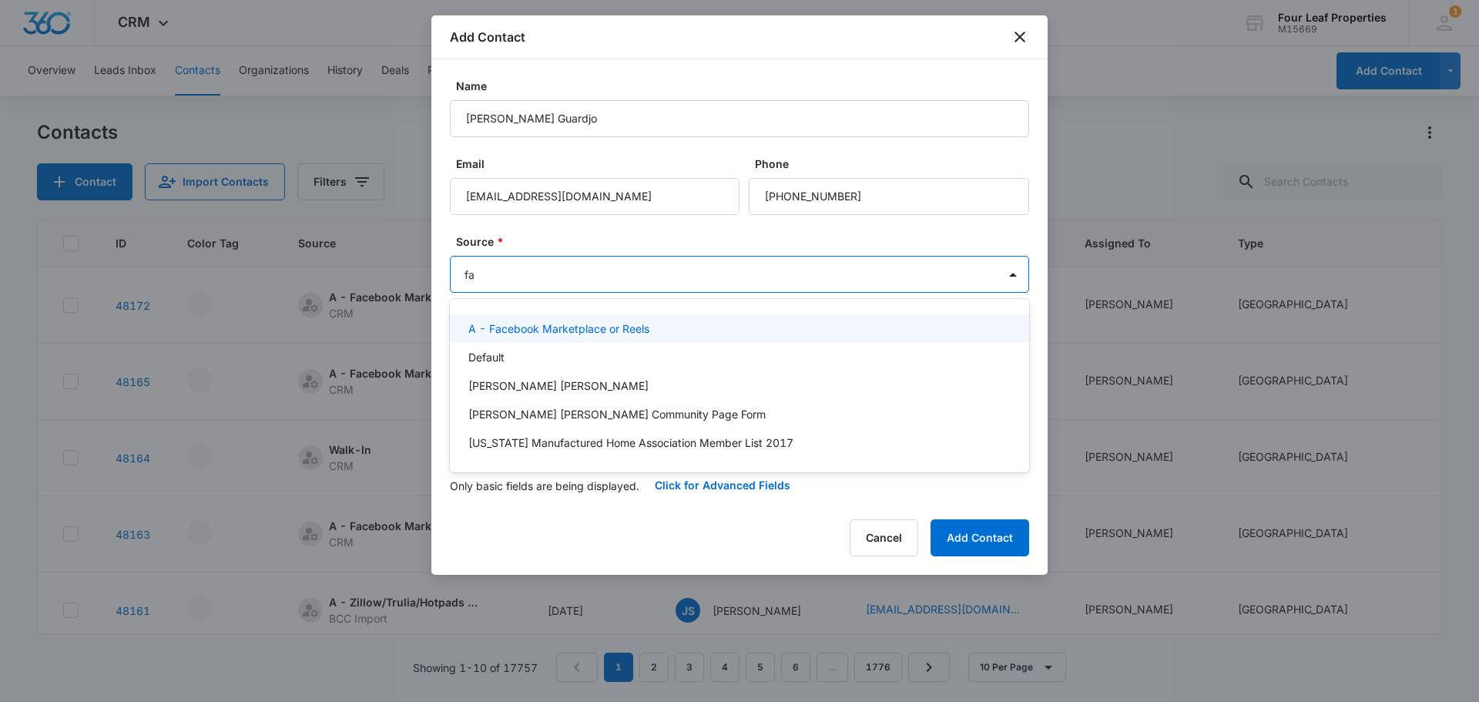
click at [533, 326] on p "A - Facebook Marketplace or Reels" at bounding box center [558, 329] width 181 height 16
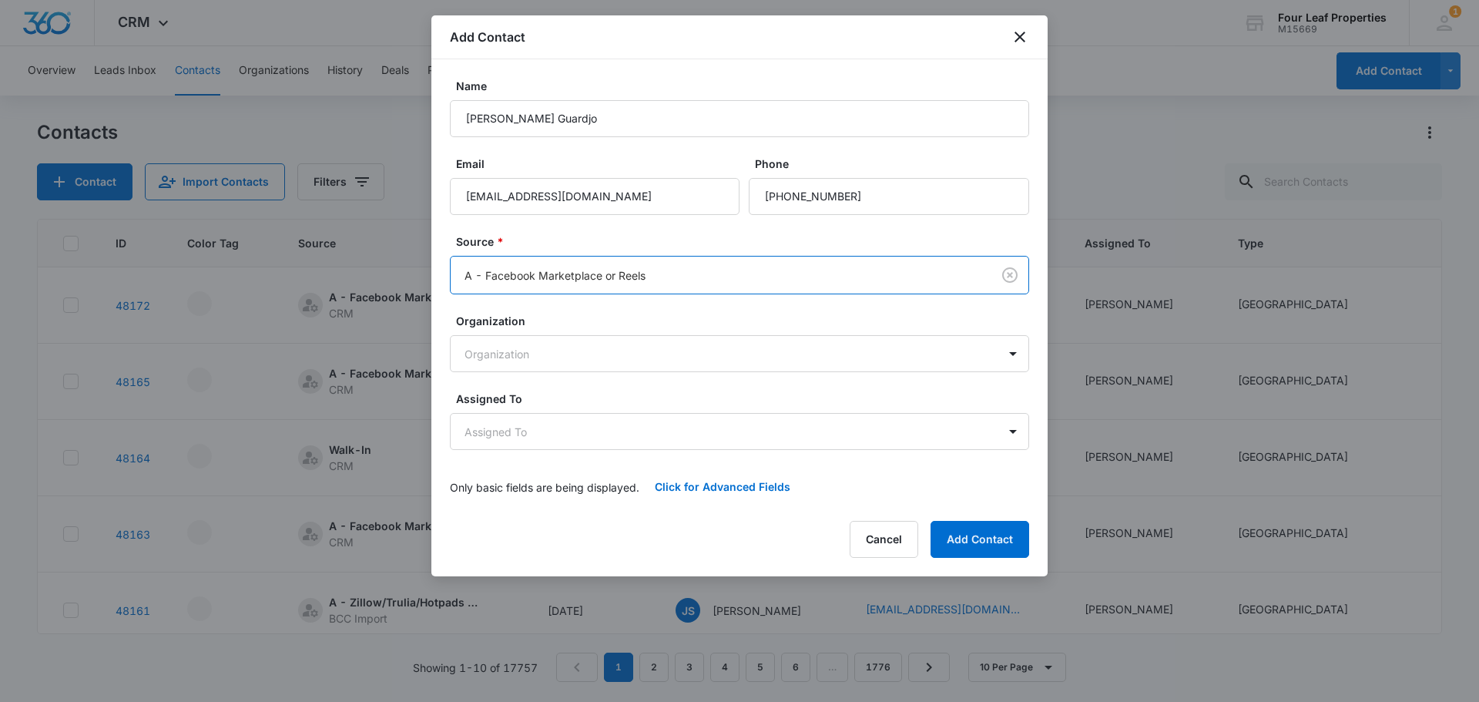
click at [538, 240] on label "Source *" at bounding box center [745, 241] width 579 height 16
click at [535, 428] on body "CRM Apps Reputation Websites Forms CRM Email Social Shop Payments POS Content A…" at bounding box center [739, 351] width 1479 height 702
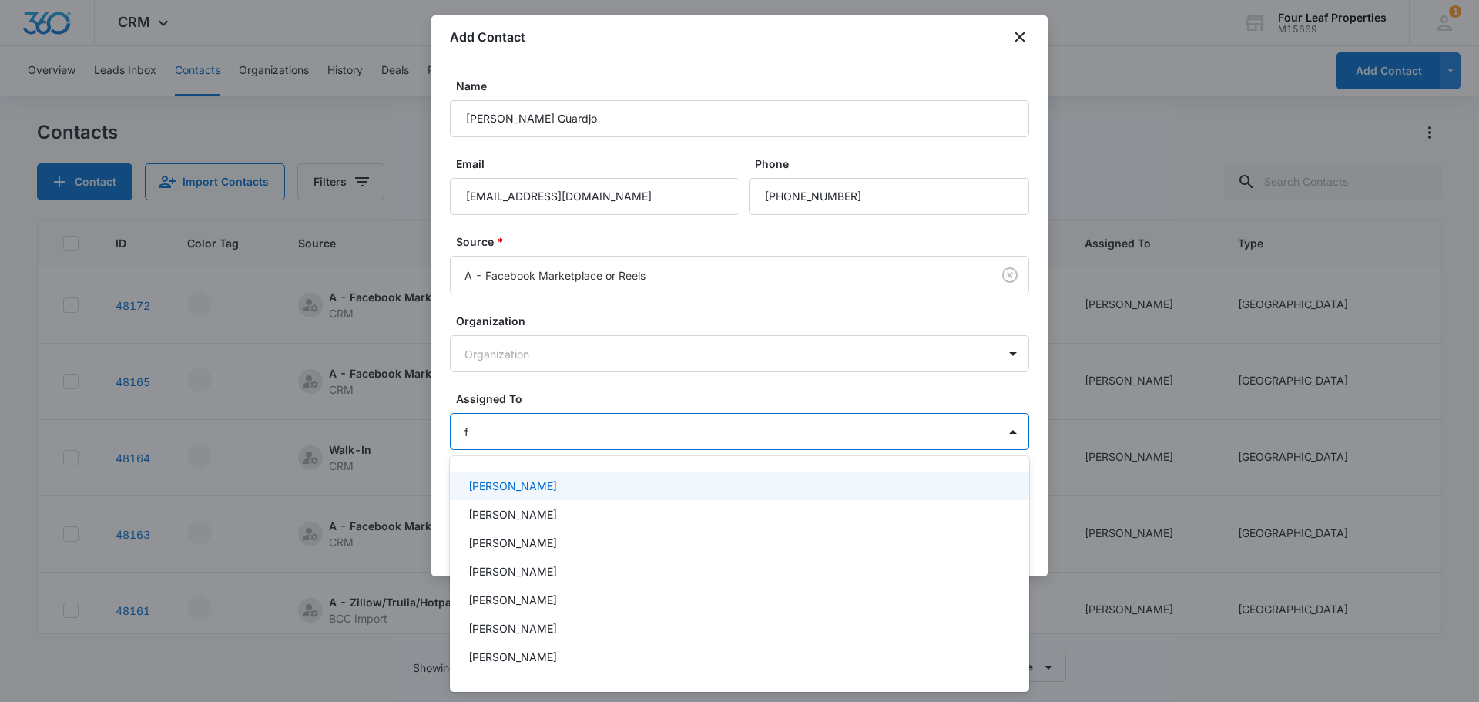
type input "fe"
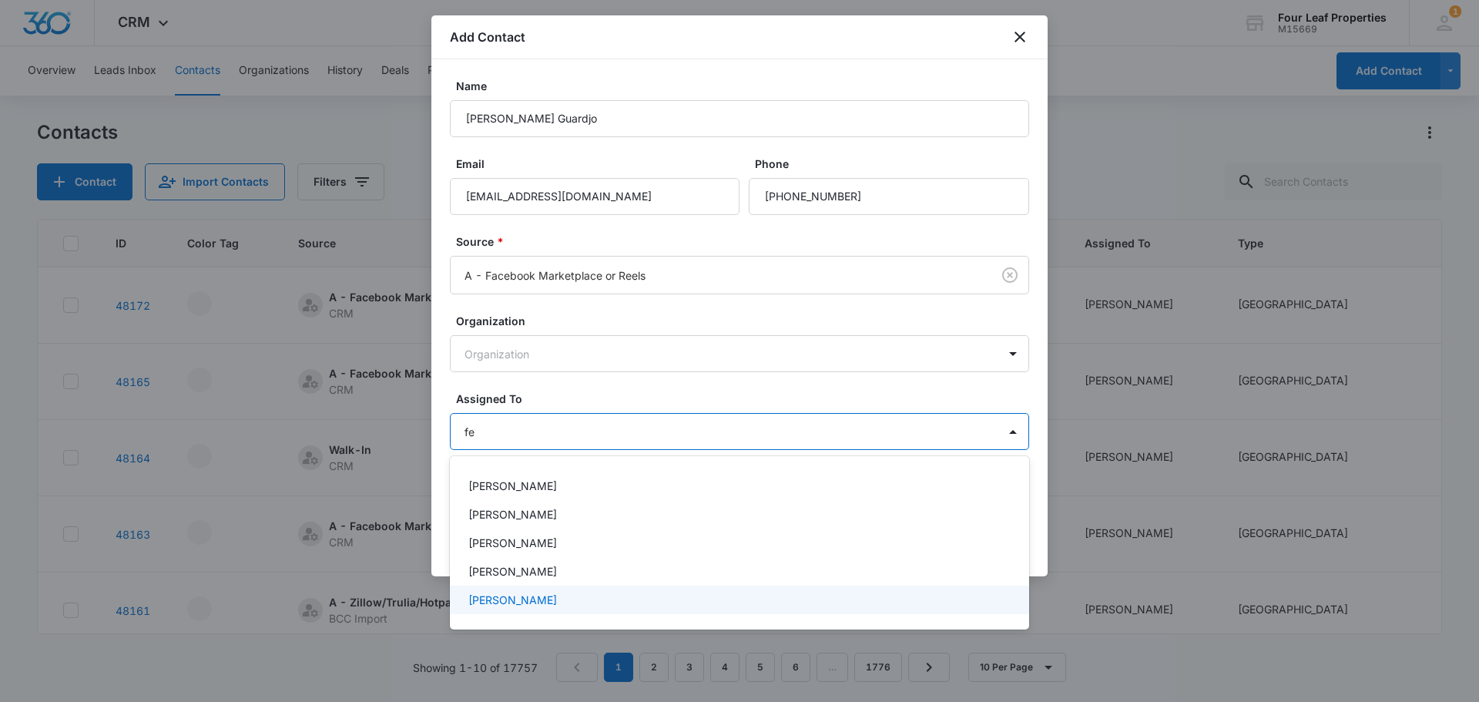
click at [529, 598] on p "[PERSON_NAME]" at bounding box center [512, 600] width 89 height 16
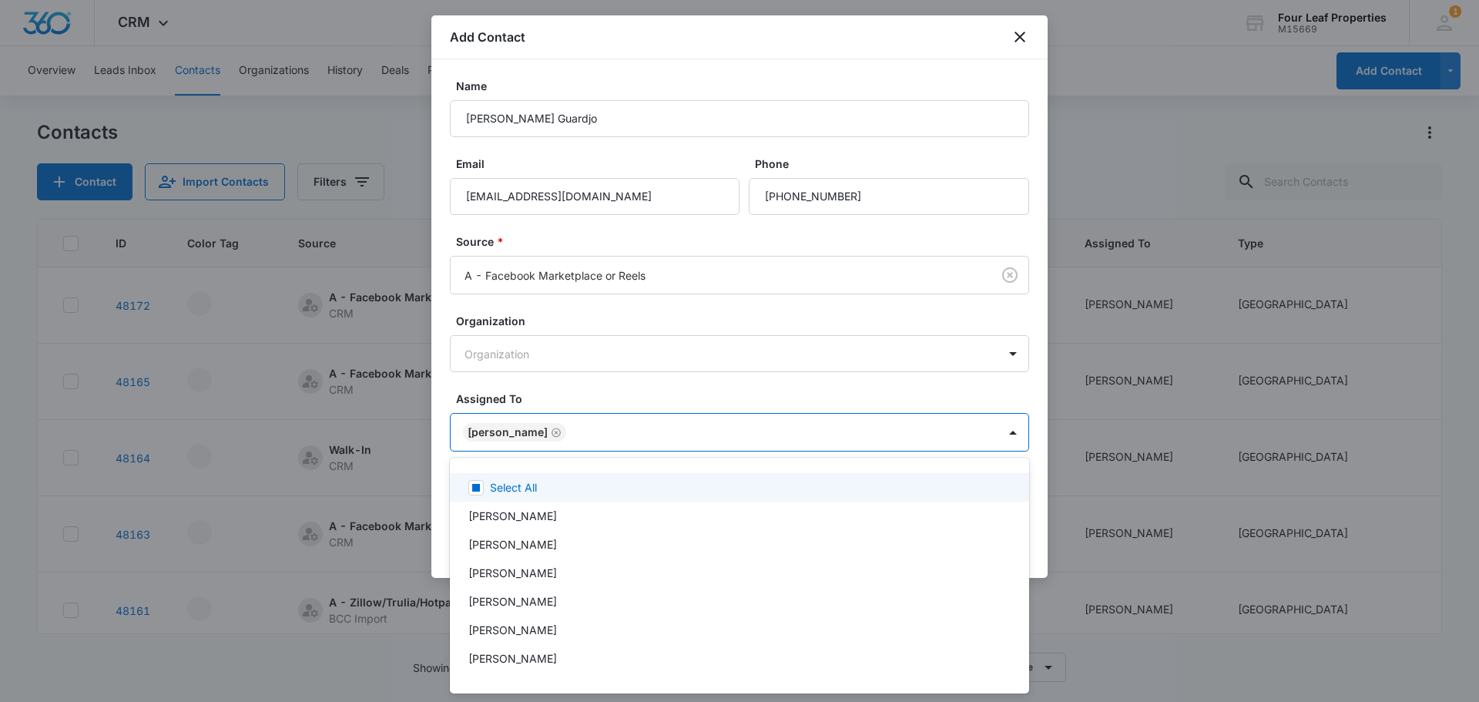
click at [579, 414] on div at bounding box center [739, 351] width 1479 height 702
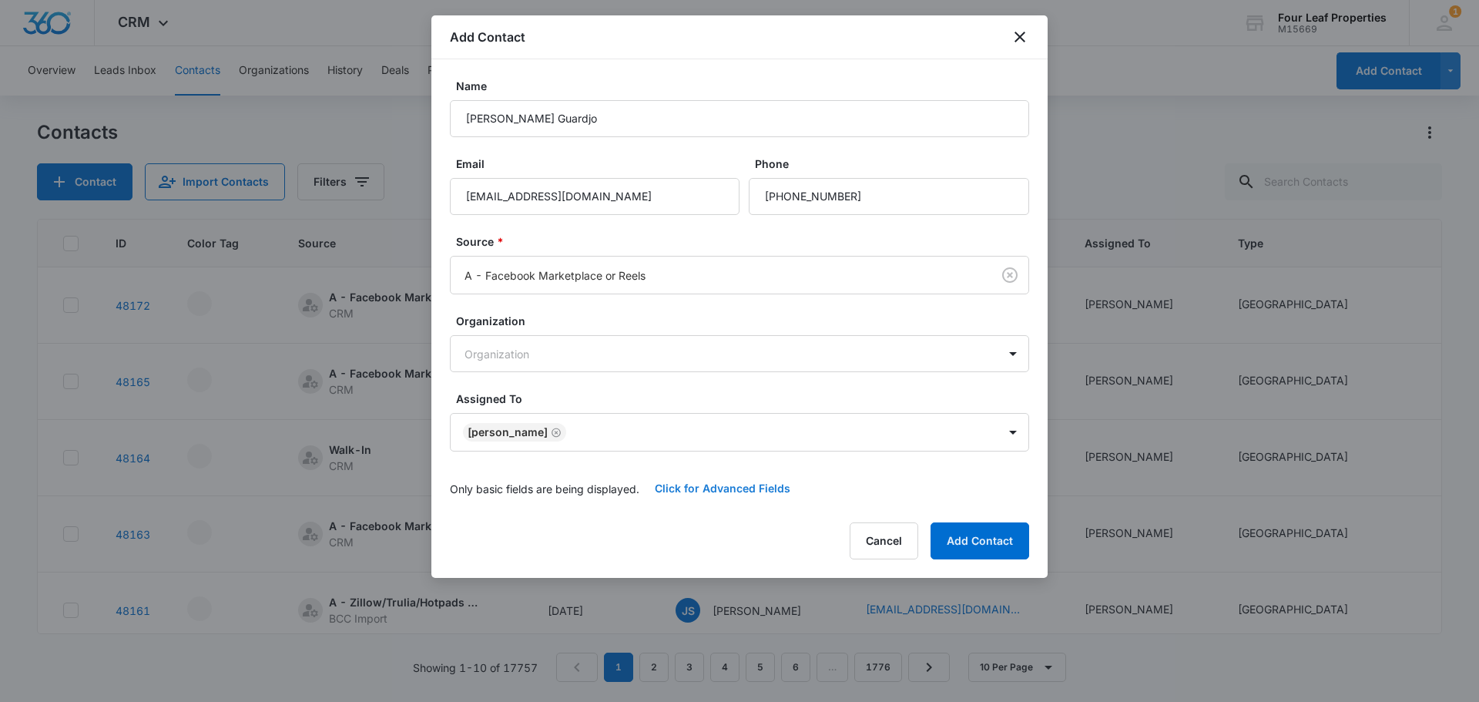
click at [700, 488] on button "Click for Advanced Fields" at bounding box center [723, 488] width 166 height 37
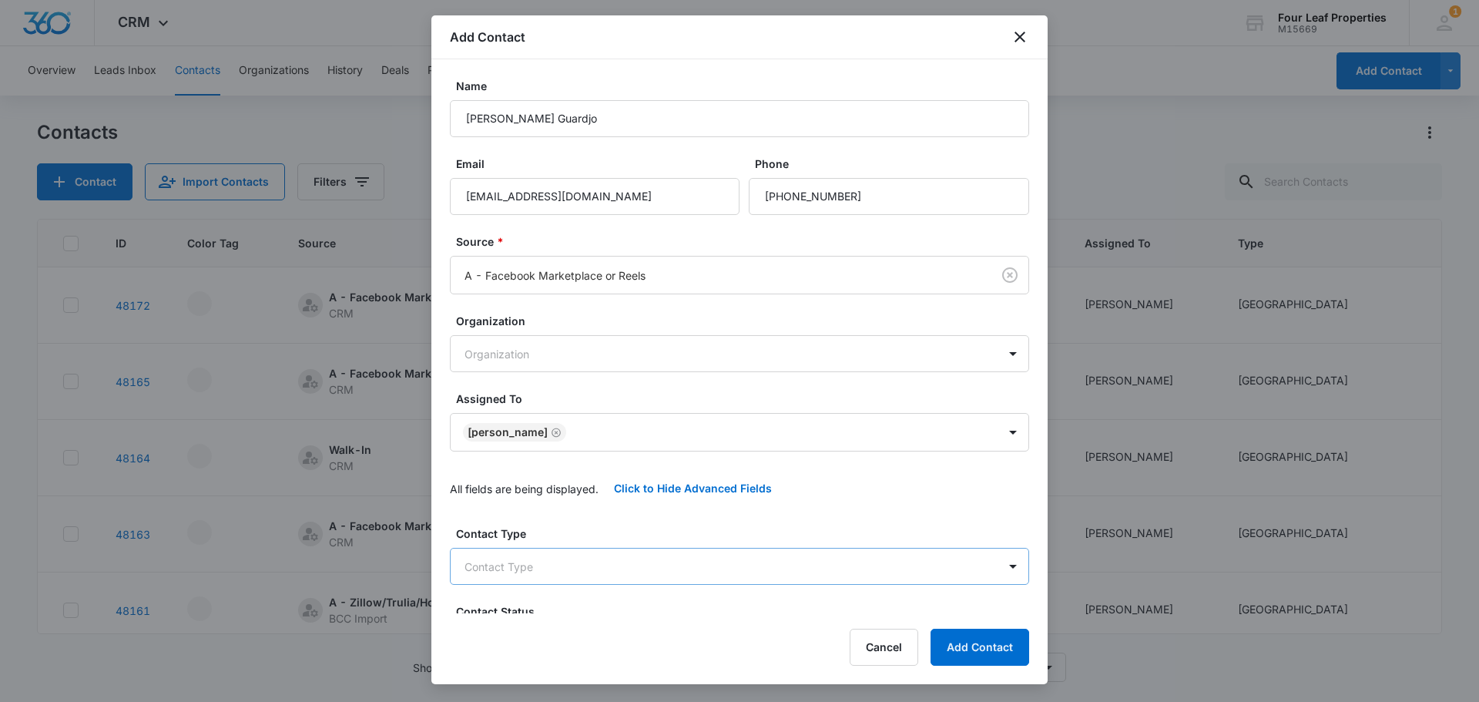
click at [576, 562] on body "CRM Apps Reputation Websites Forms CRM Email Social Shop Payments POS Content A…" at bounding box center [739, 351] width 1479 height 702
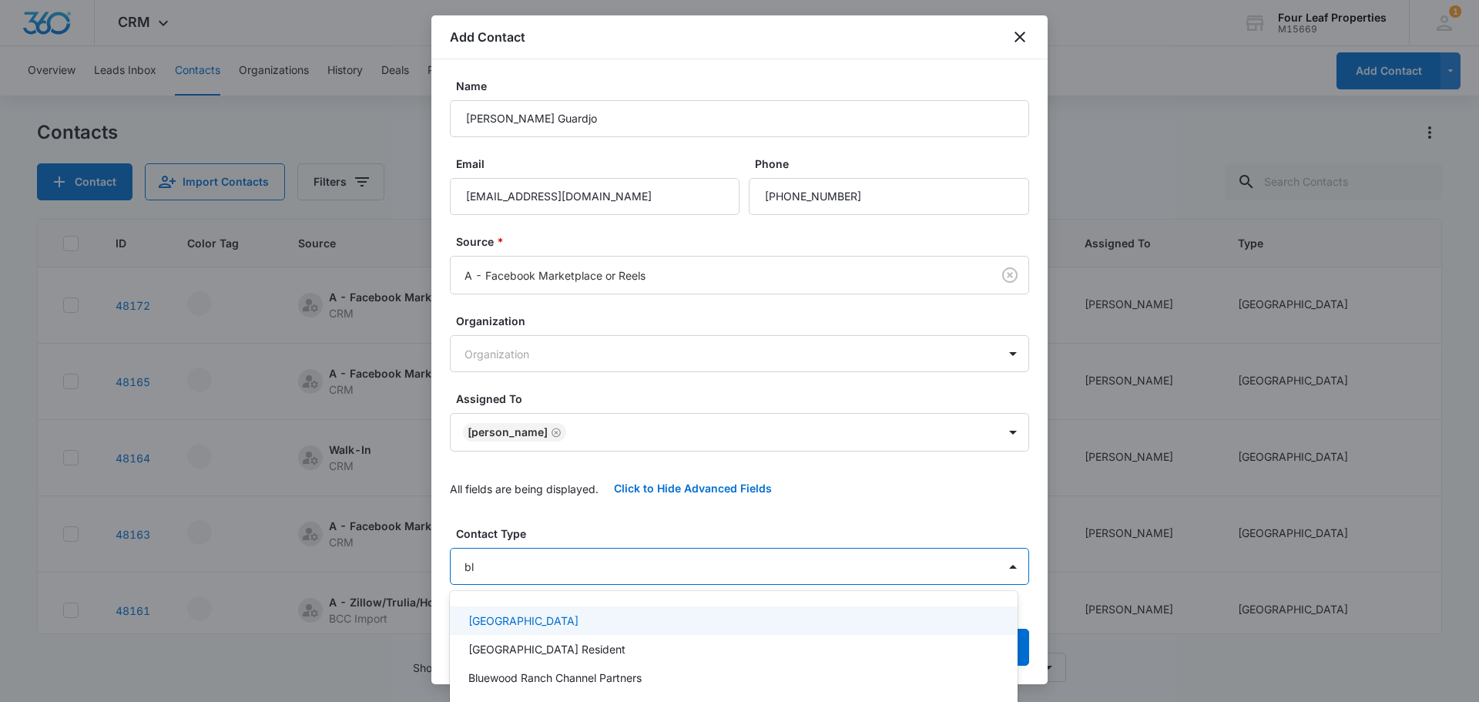
type input "blu"
drag, startPoint x: 578, startPoint y: 619, endPoint x: 568, endPoint y: 499, distance: 119.8
click at [578, 613] on p "[GEOGRAPHIC_DATA]" at bounding box center [523, 621] width 110 height 16
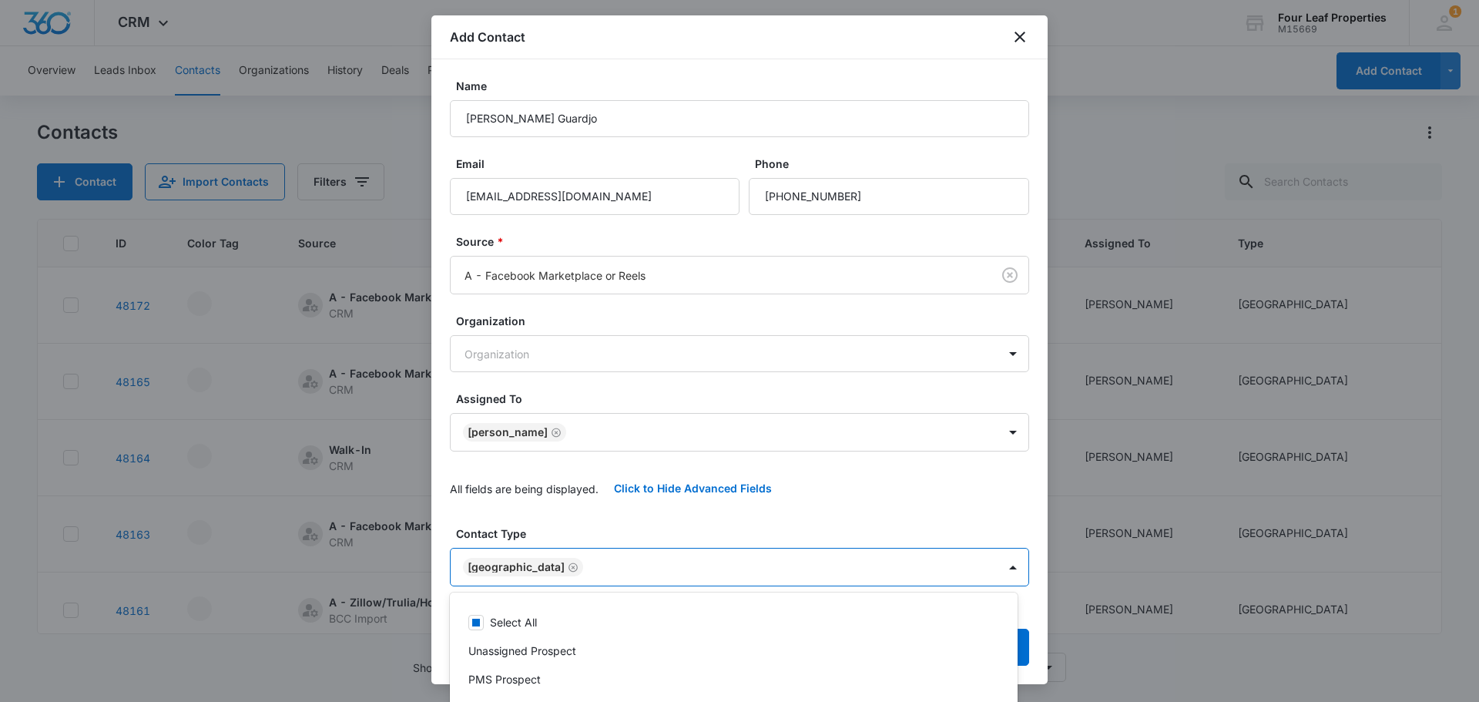
click at [568, 499] on div at bounding box center [739, 351] width 1479 height 702
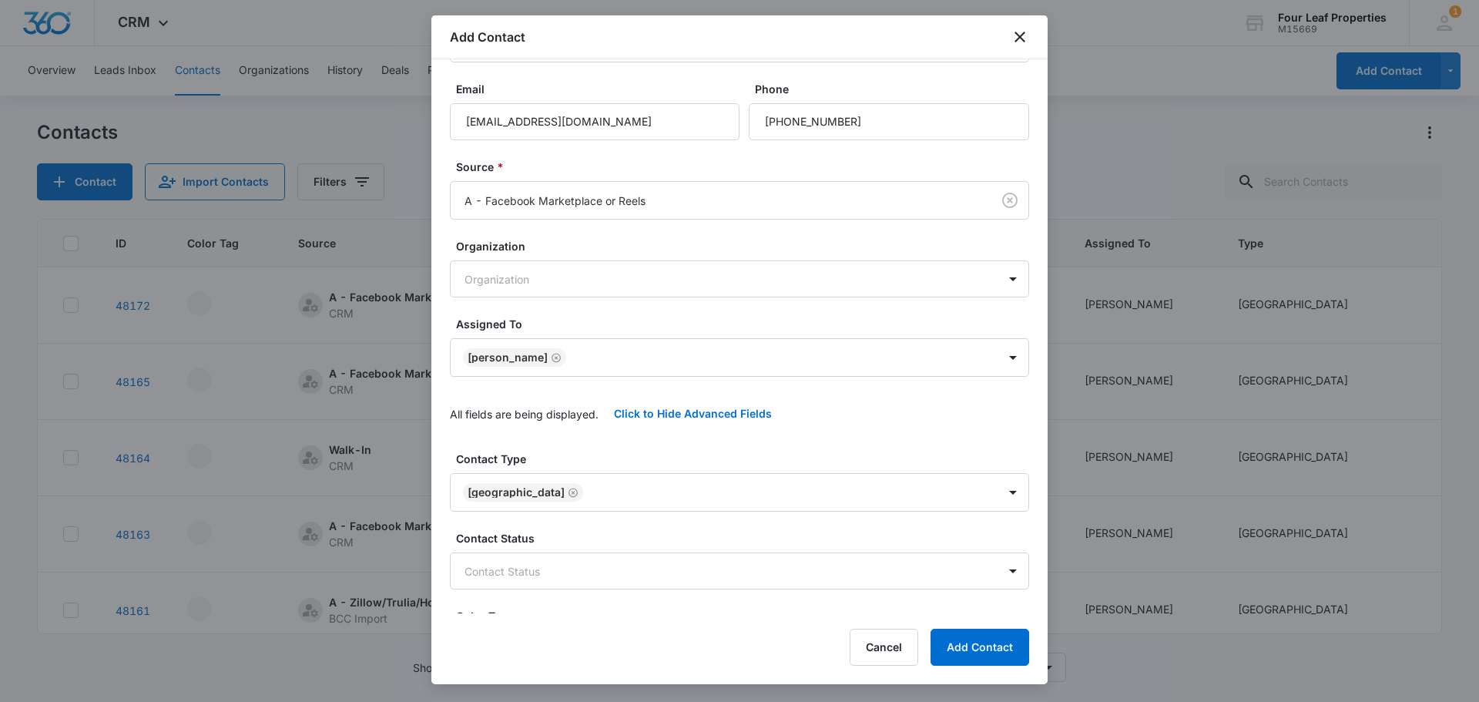
scroll to position [154, 0]
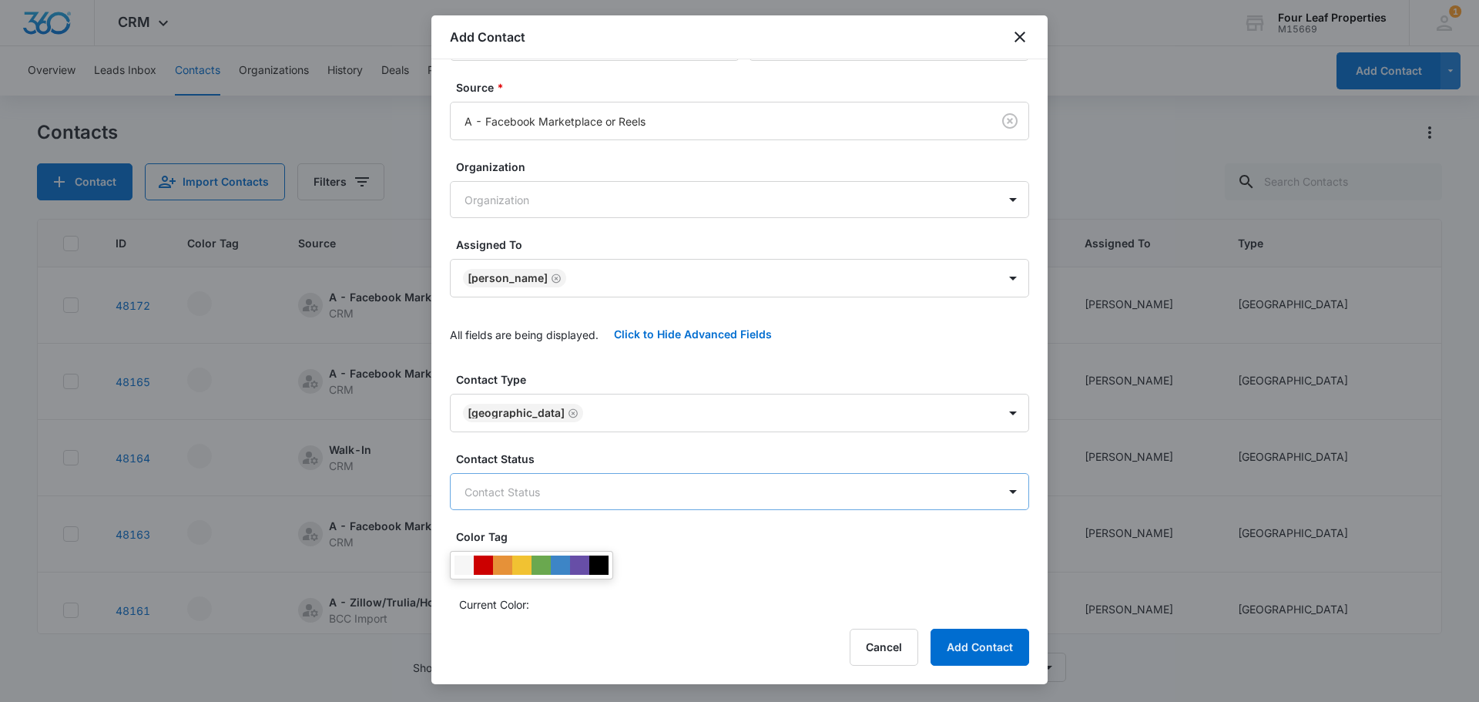
click at [530, 491] on body "CRM Apps Reputation Websites Forms CRM Email Social Shop Payments POS Content A…" at bounding box center [739, 351] width 1479 height 702
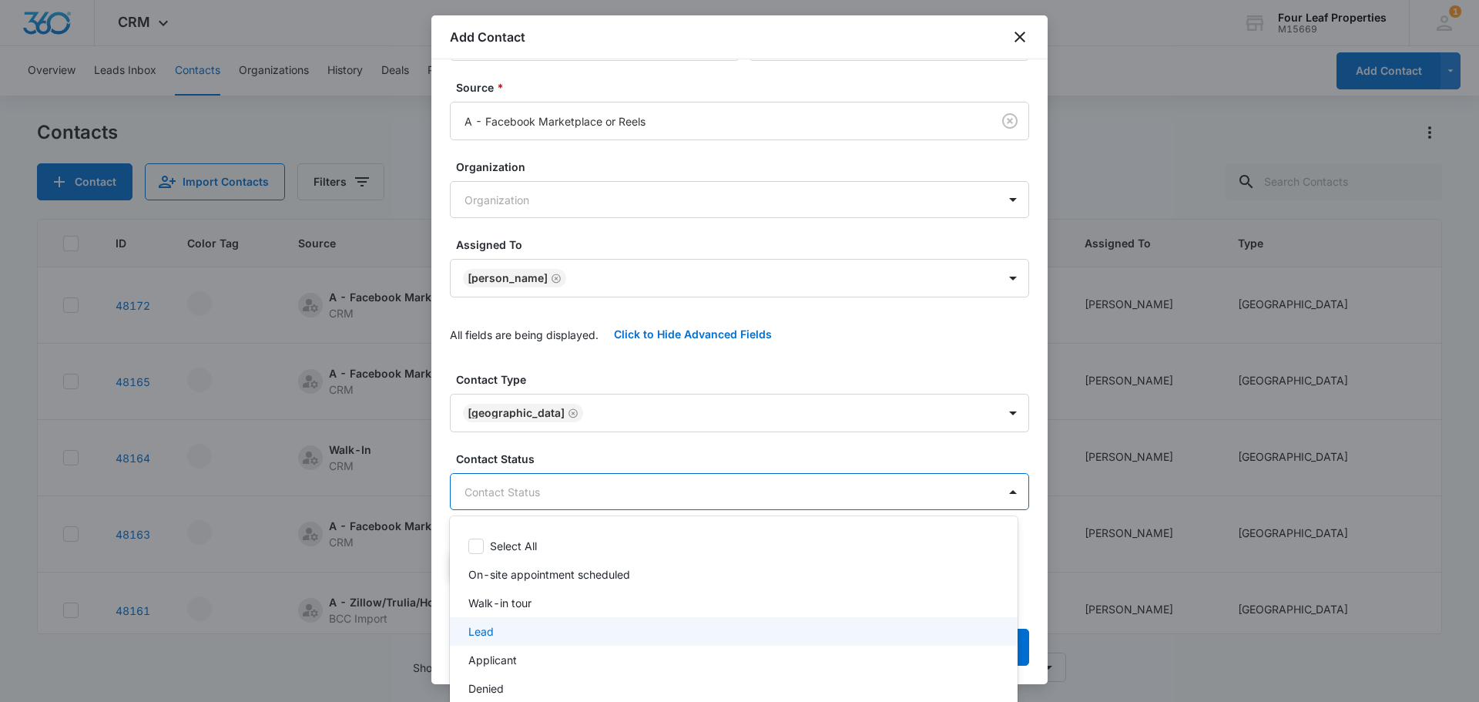
click at [531, 641] on div "Lead" at bounding box center [734, 631] width 568 height 29
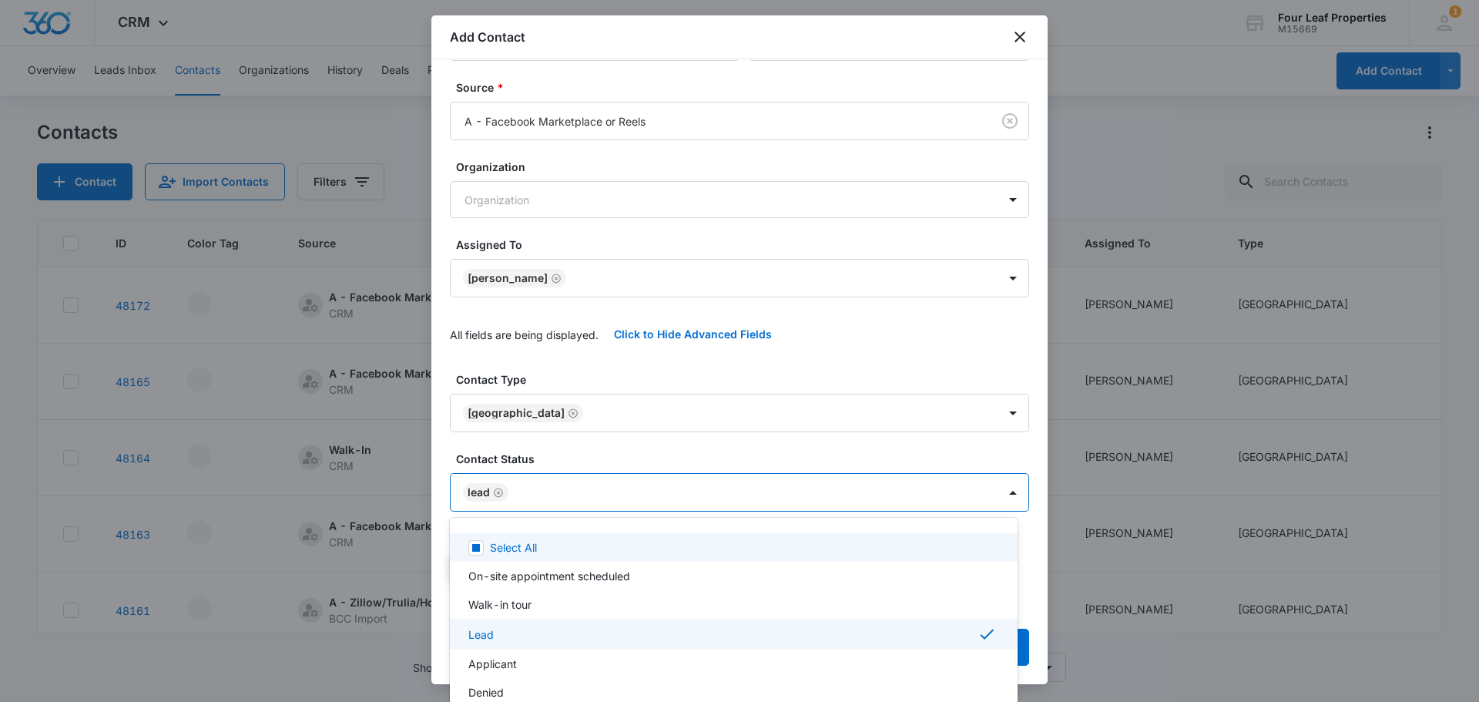
click at [586, 468] on div at bounding box center [739, 351] width 1479 height 702
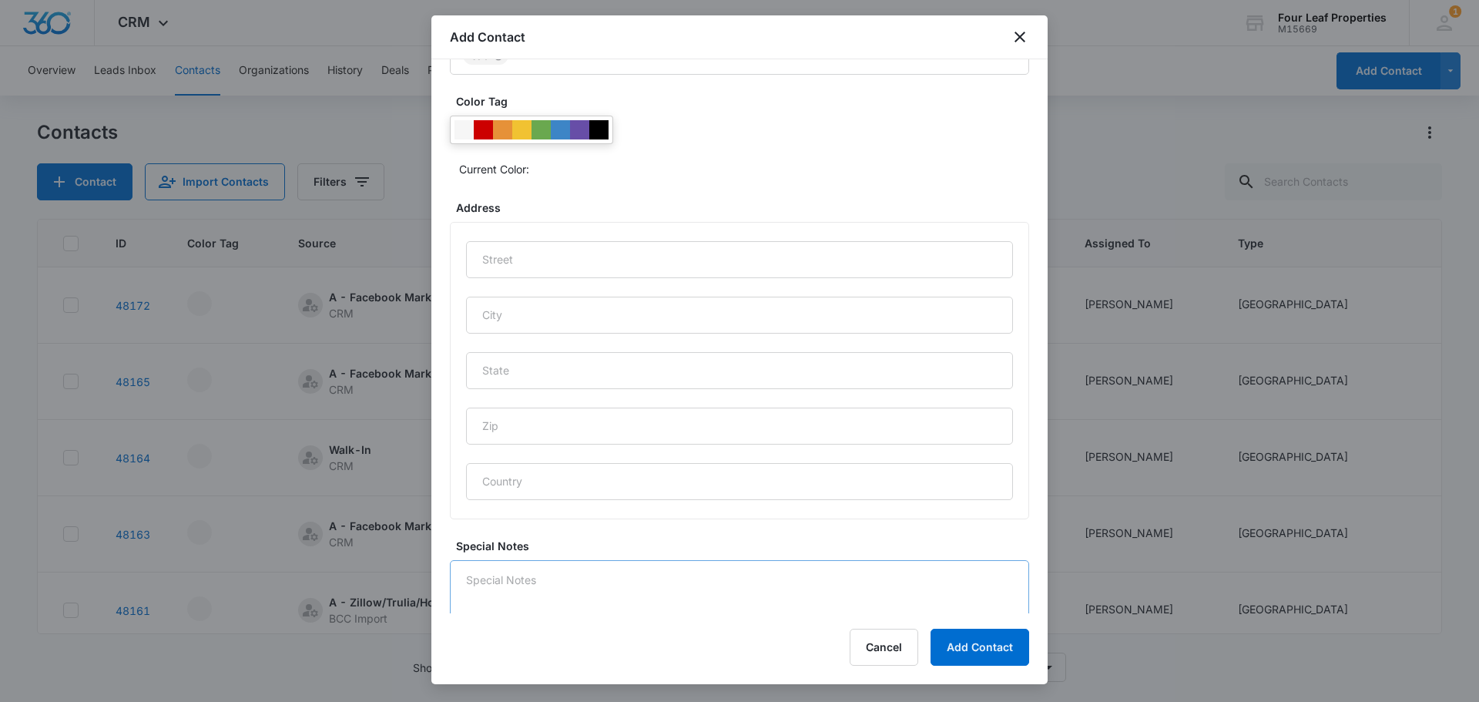
scroll to position [644, 0]
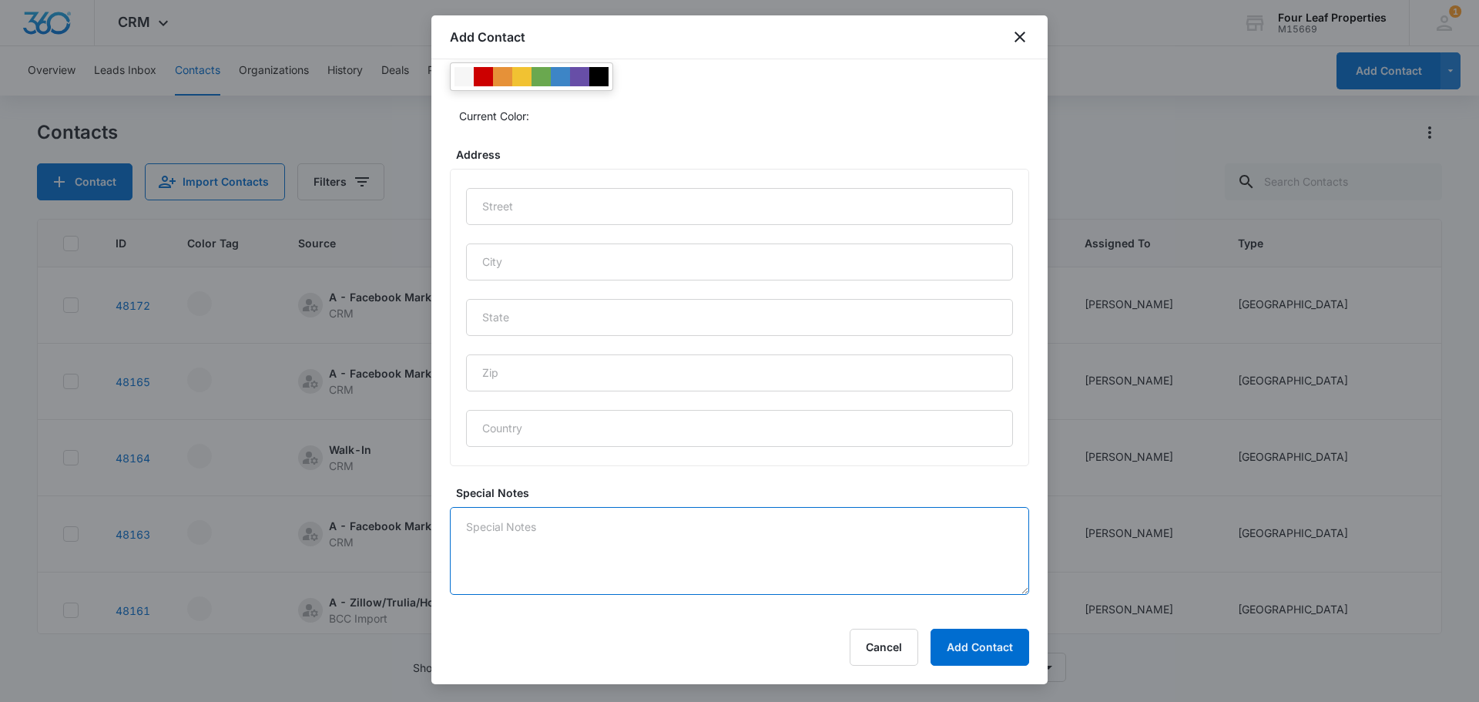
click at [582, 555] on textarea "Special Notes" at bounding box center [739, 551] width 579 height 88
click at [595, 536] on textarea "Special Notes" at bounding box center [739, 551] width 579 height 88
type textarea "looking to move in January about to have a baby"
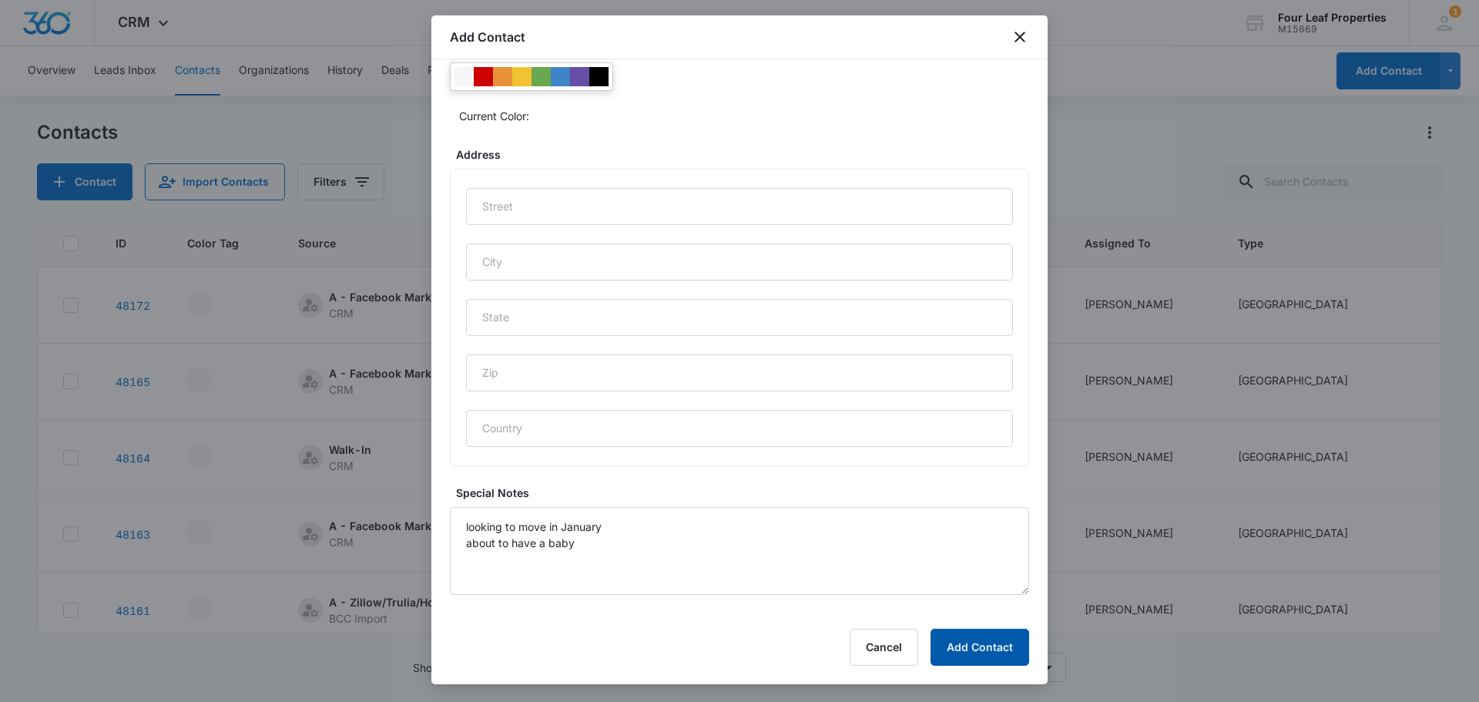
click at [971, 637] on button "Add Contact" at bounding box center [980, 647] width 99 height 37
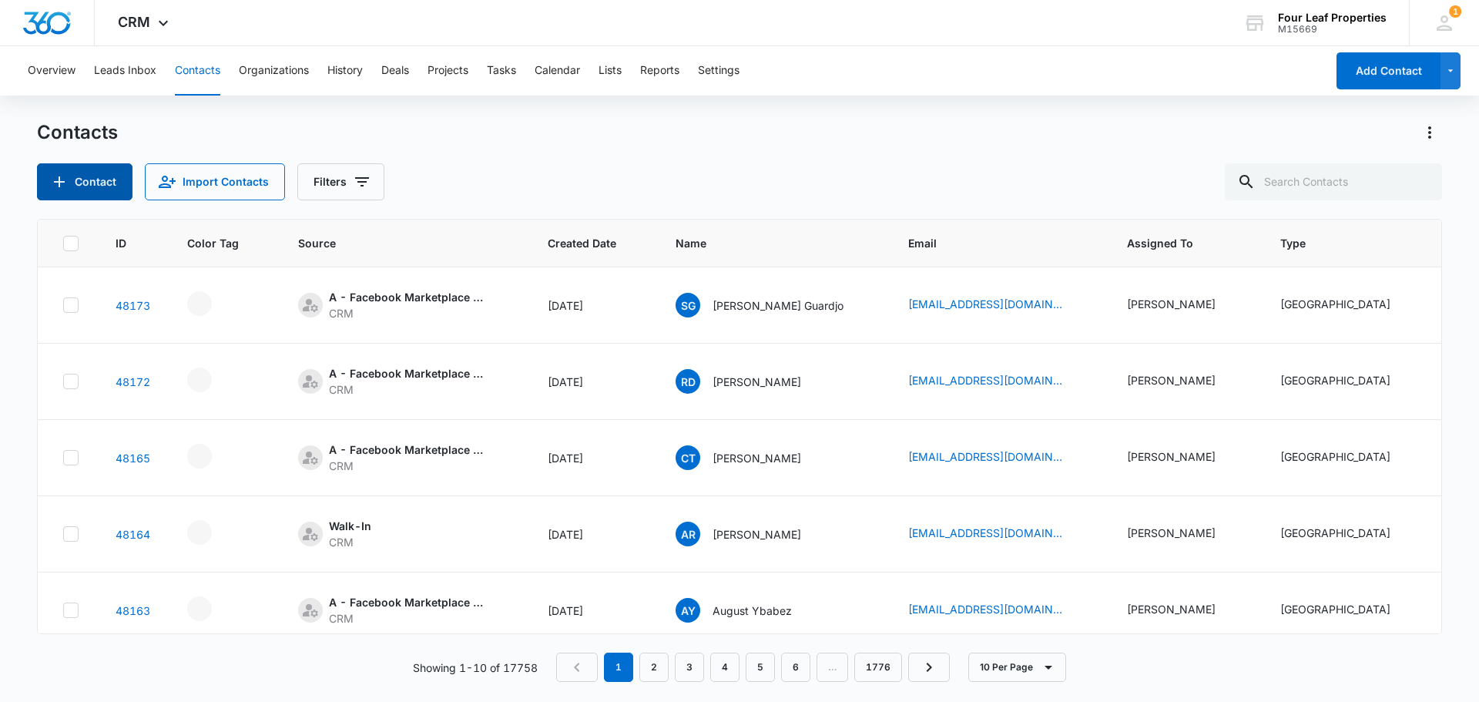
click at [97, 189] on button "Contact" at bounding box center [85, 181] width 96 height 37
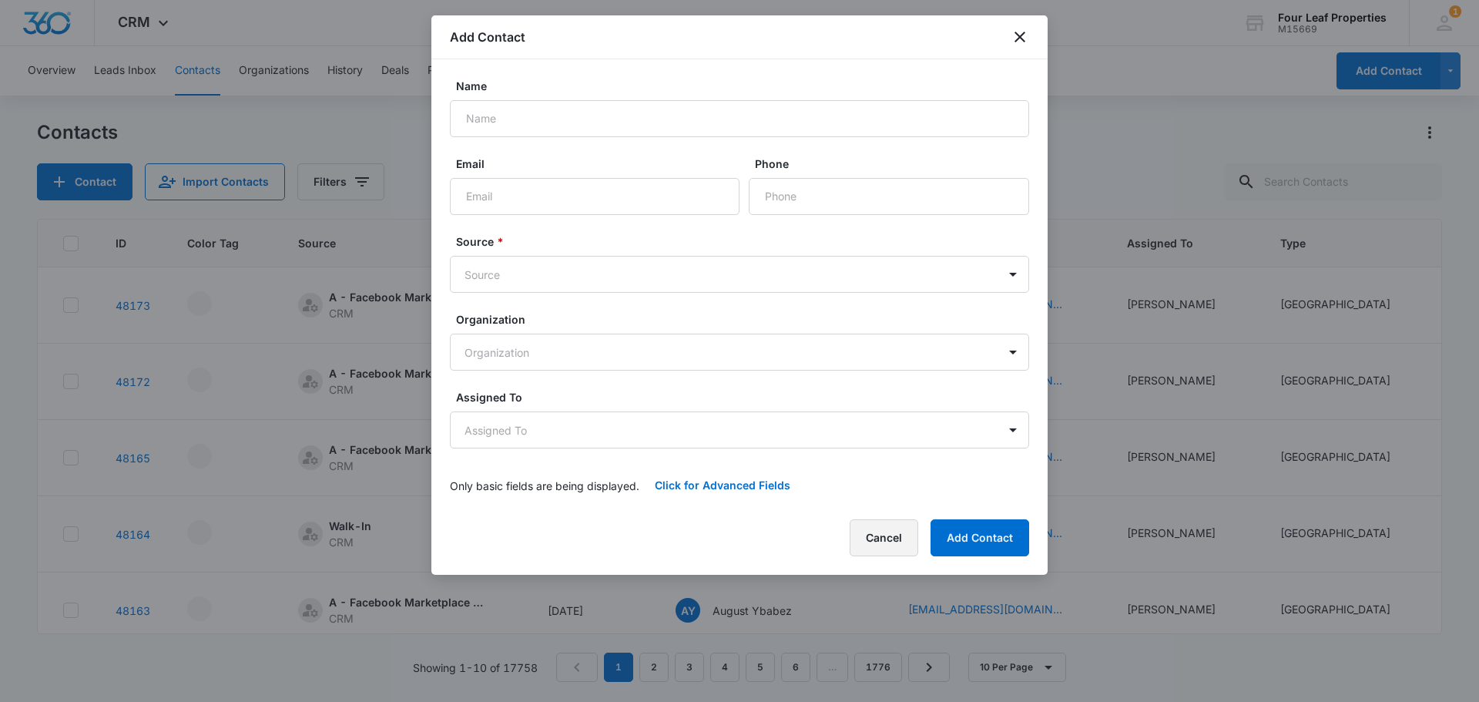
click at [889, 535] on button "Cancel" at bounding box center [884, 537] width 69 height 37
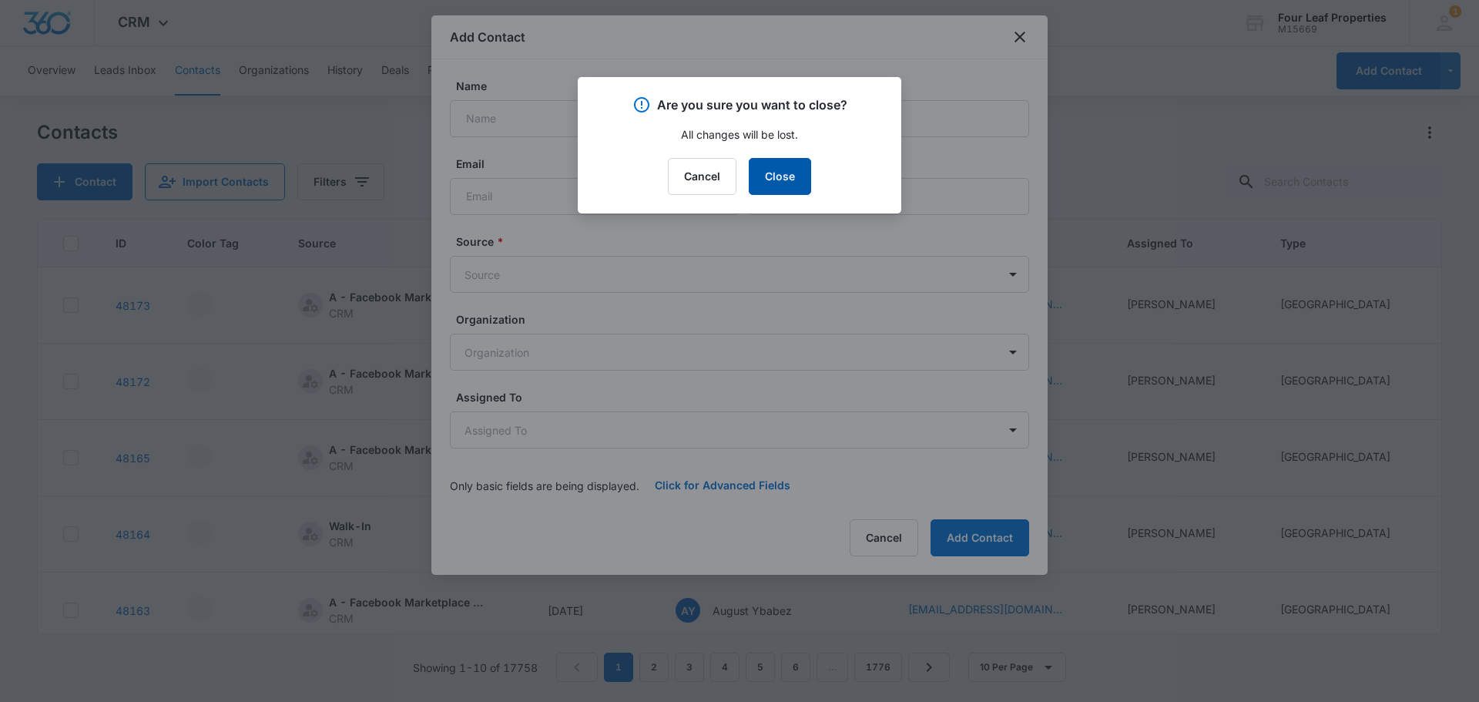
click at [772, 179] on button "Close" at bounding box center [780, 176] width 62 height 37
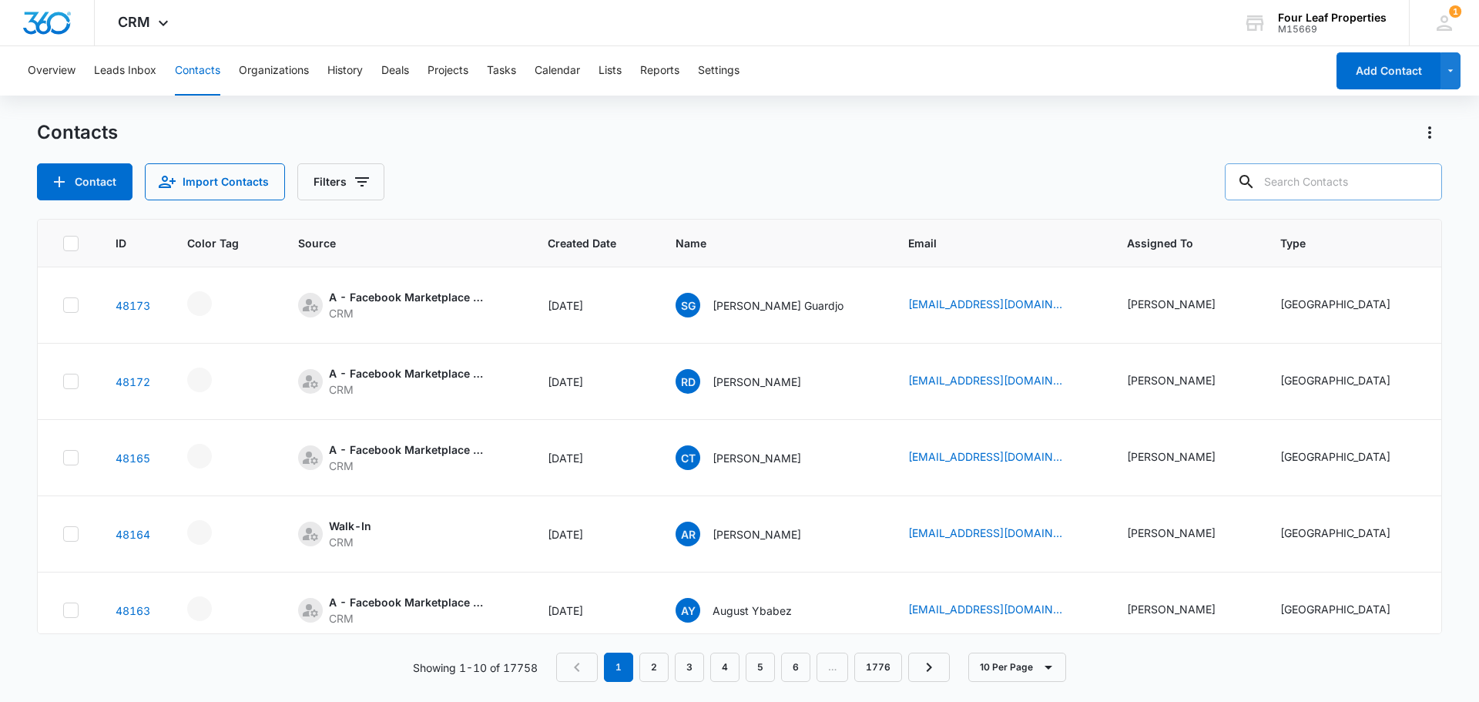
click at [1383, 185] on input "text" at bounding box center [1333, 181] width 217 height 37
type input "lillisa"
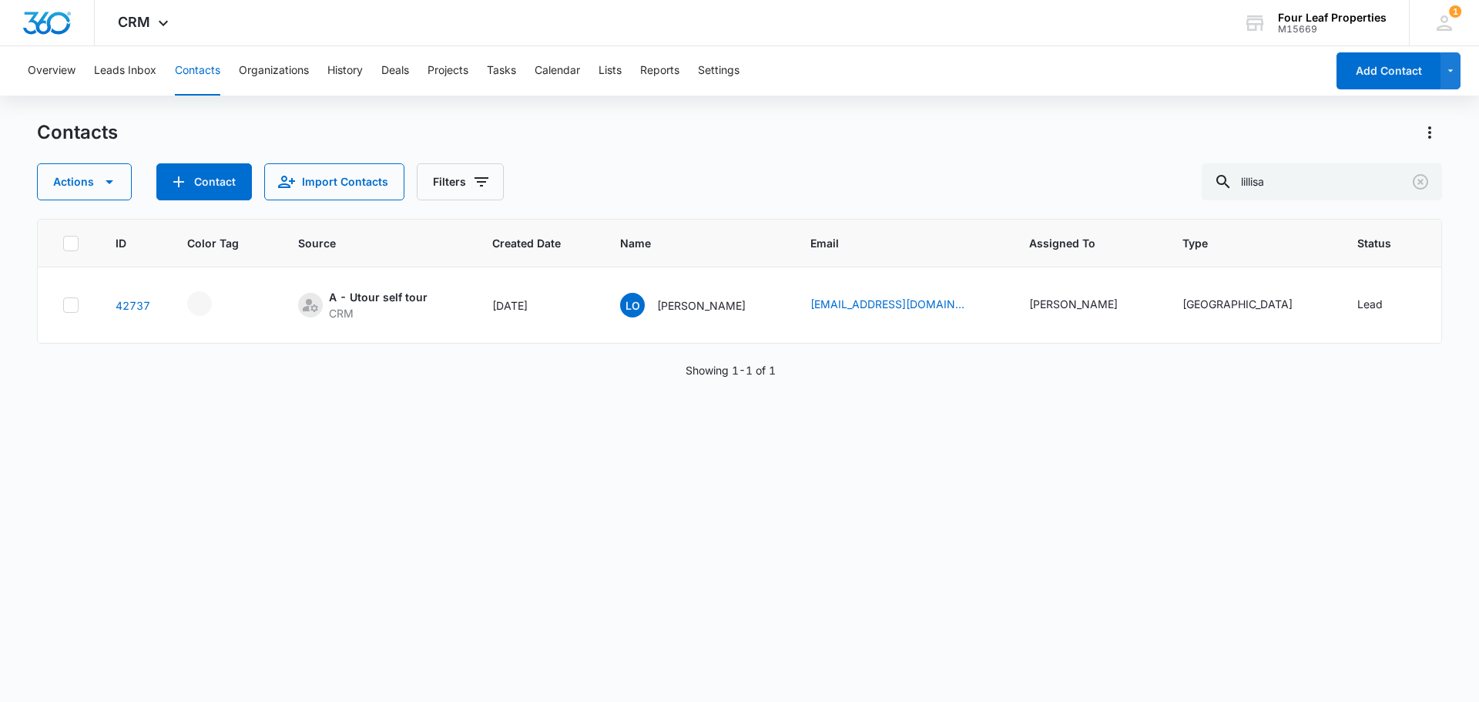
drag, startPoint x: 528, startPoint y: 342, endPoint x: 781, endPoint y: 358, distance: 253.2
click at [781, 358] on div "ID Color Tag Source Created Date Name Email Assigned To Type Status Special Not…" at bounding box center [739, 450] width 1405 height 463
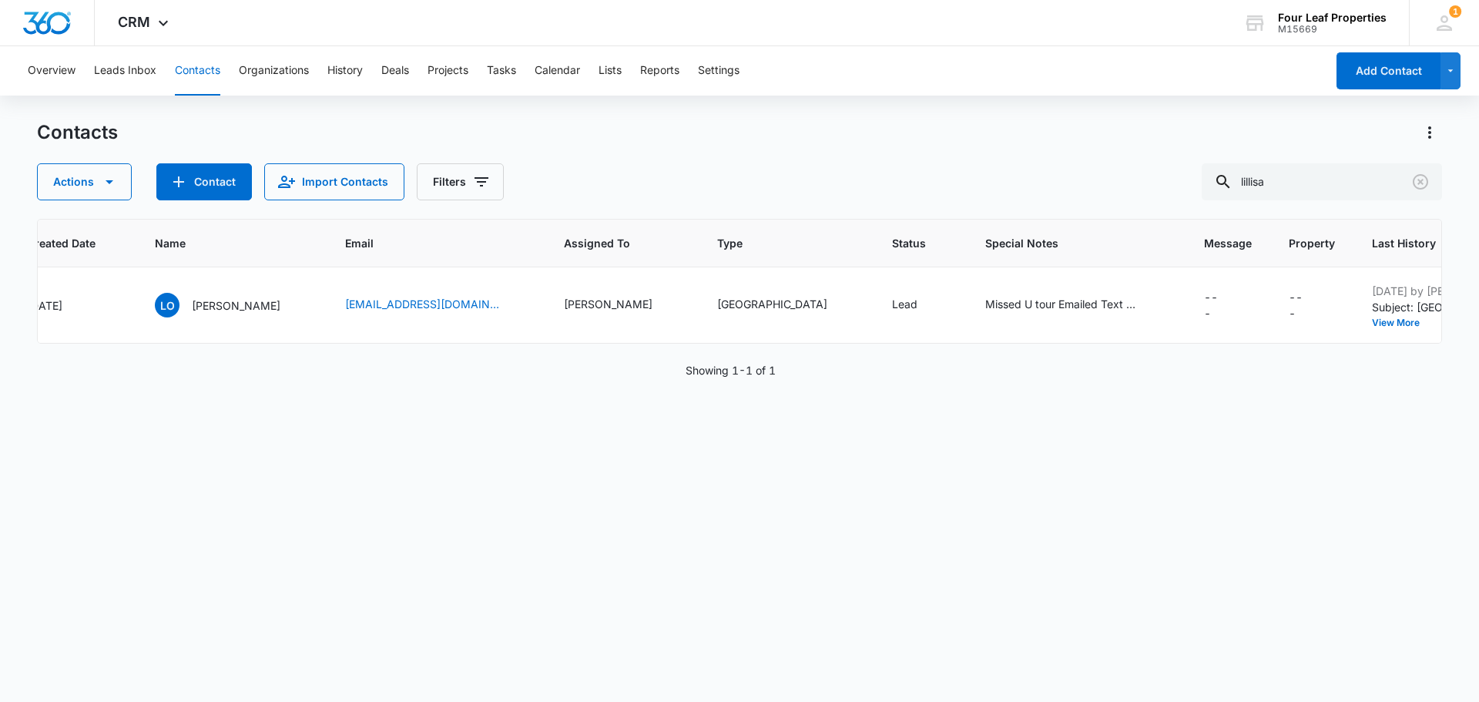
scroll to position [0, 581]
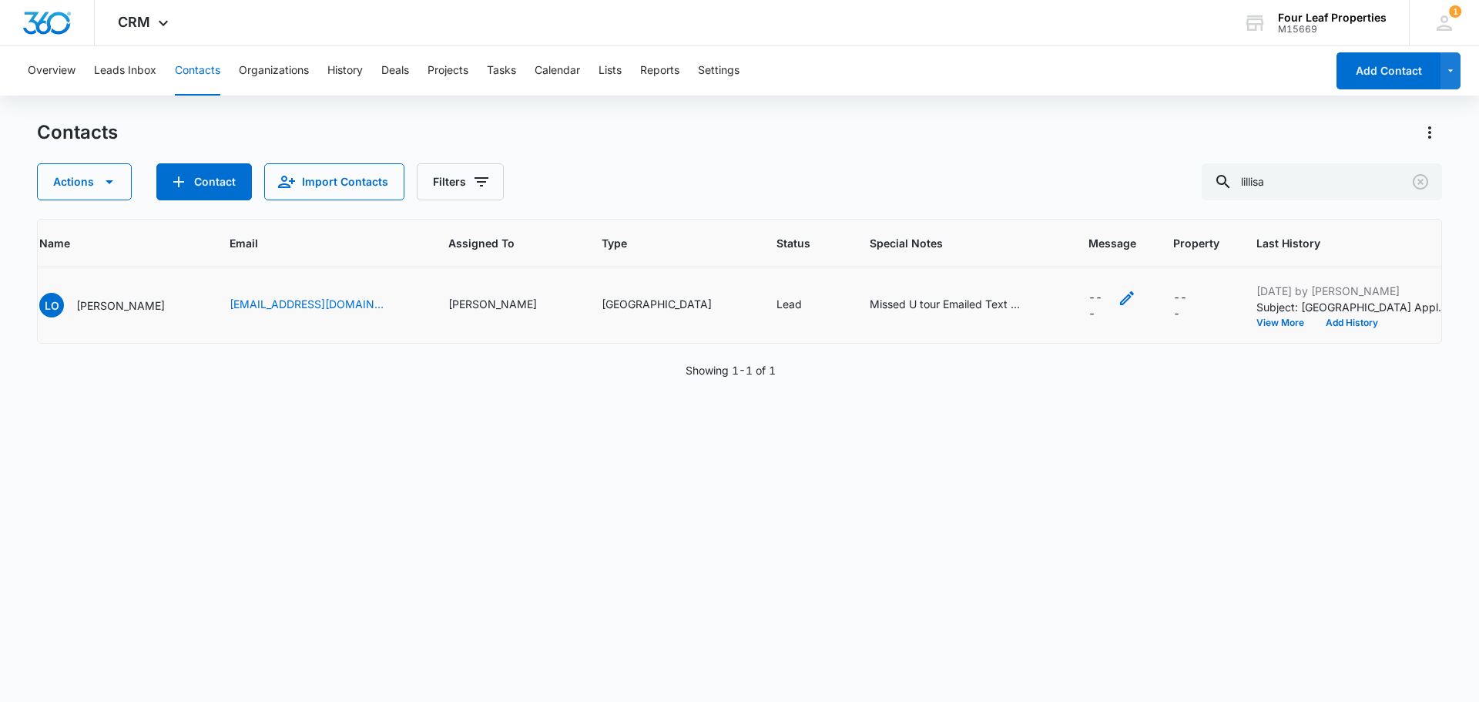
click at [1120, 303] on icon "Message - - Select to Edit Field" at bounding box center [1127, 298] width 14 height 14
click at [1057, 195] on textarea "Message" at bounding box center [1063, 174] width 183 height 88
type textarea "ASAP [PERSON_NAME] Applying [DATE] 12 month"
click at [1123, 256] on button "Save" at bounding box center [1132, 247] width 45 height 29
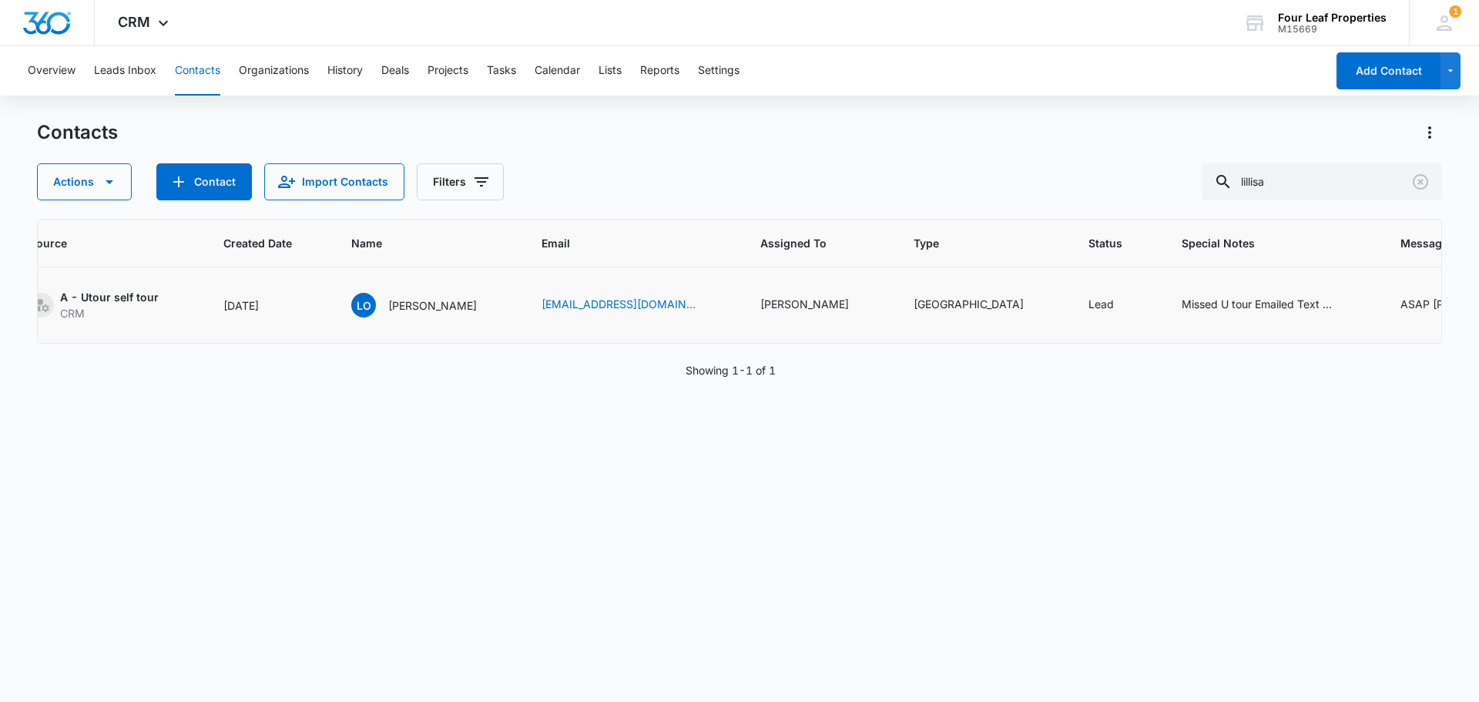
scroll to position [0, 0]
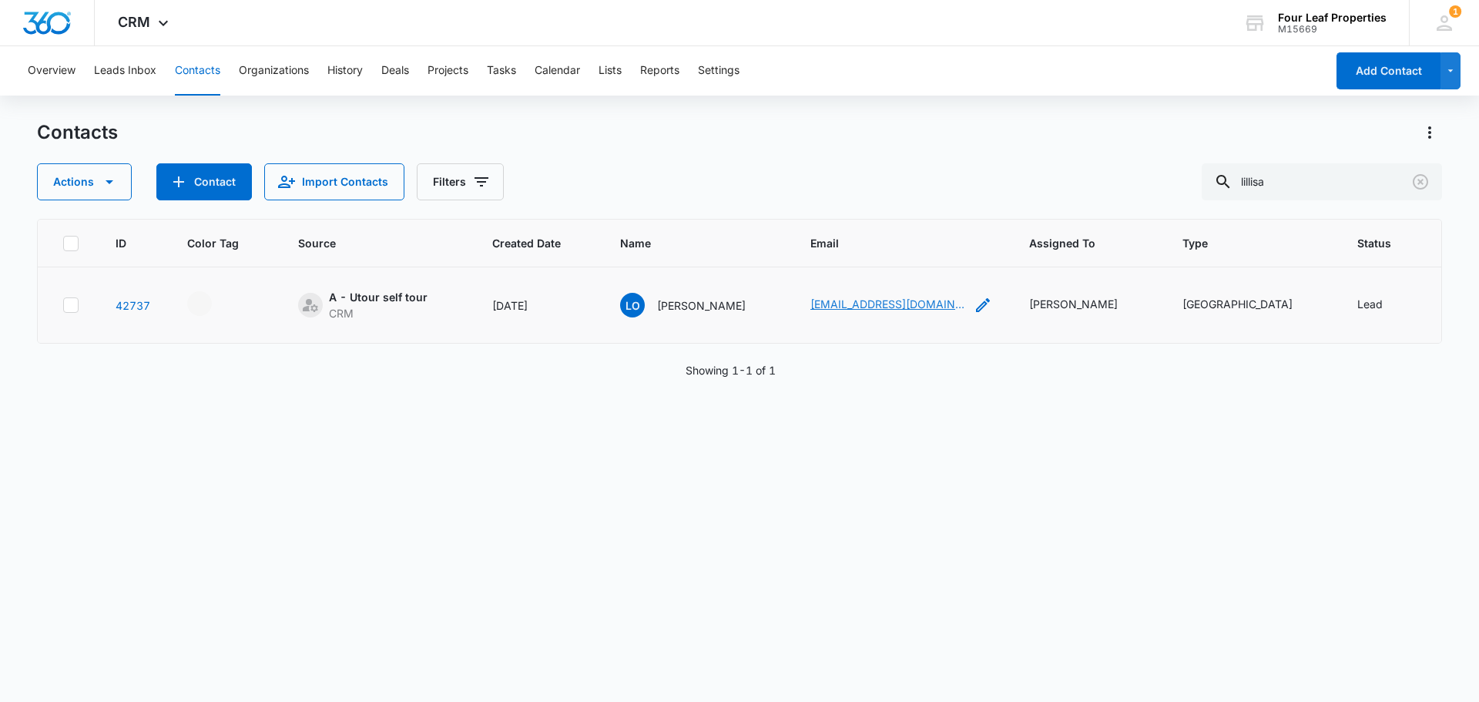
click at [814, 304] on link "[EMAIL_ADDRESS][DOMAIN_NAME]" at bounding box center [888, 304] width 154 height 16
